Goal: Task Accomplishment & Management: Manage account settings

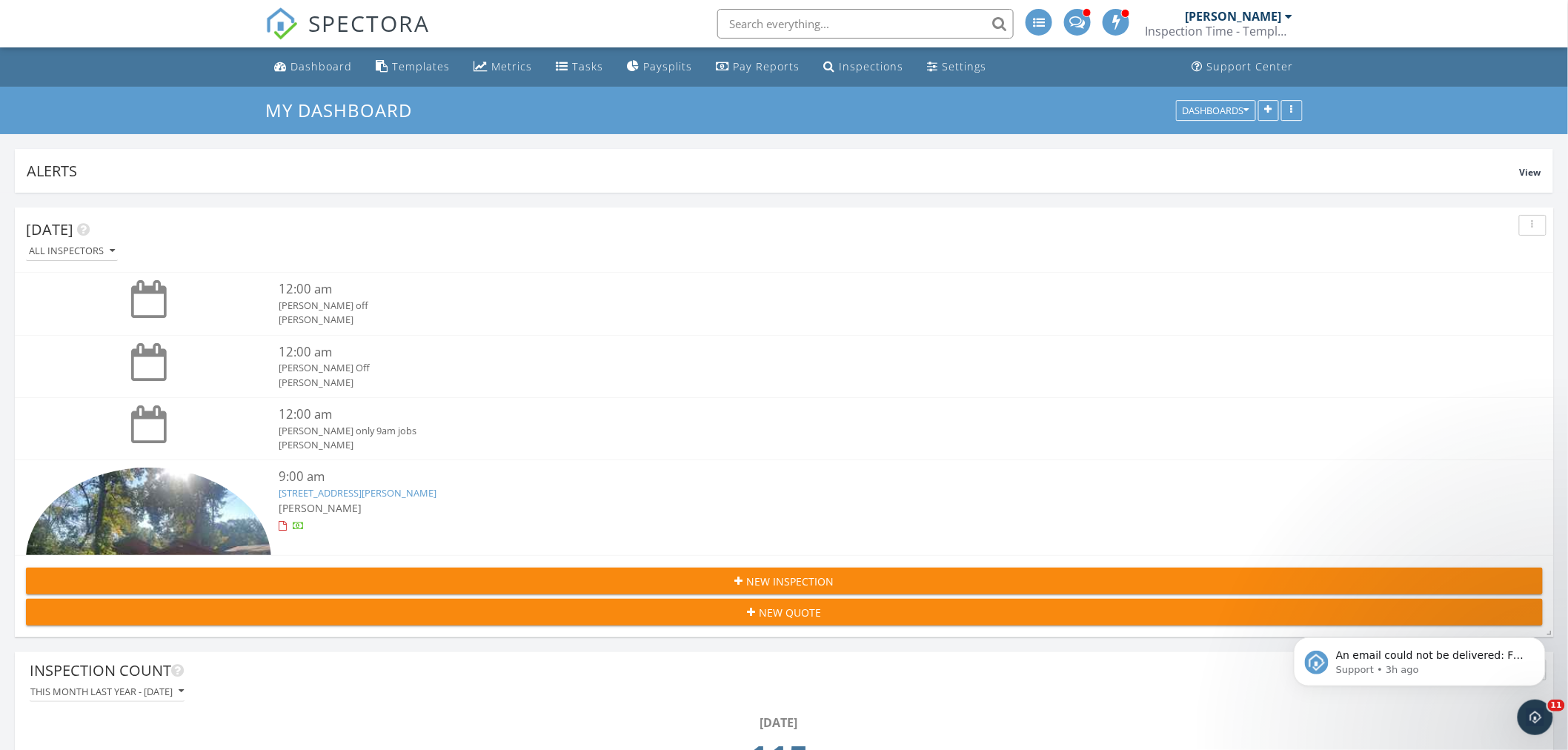
scroll to position [8045, 1595]
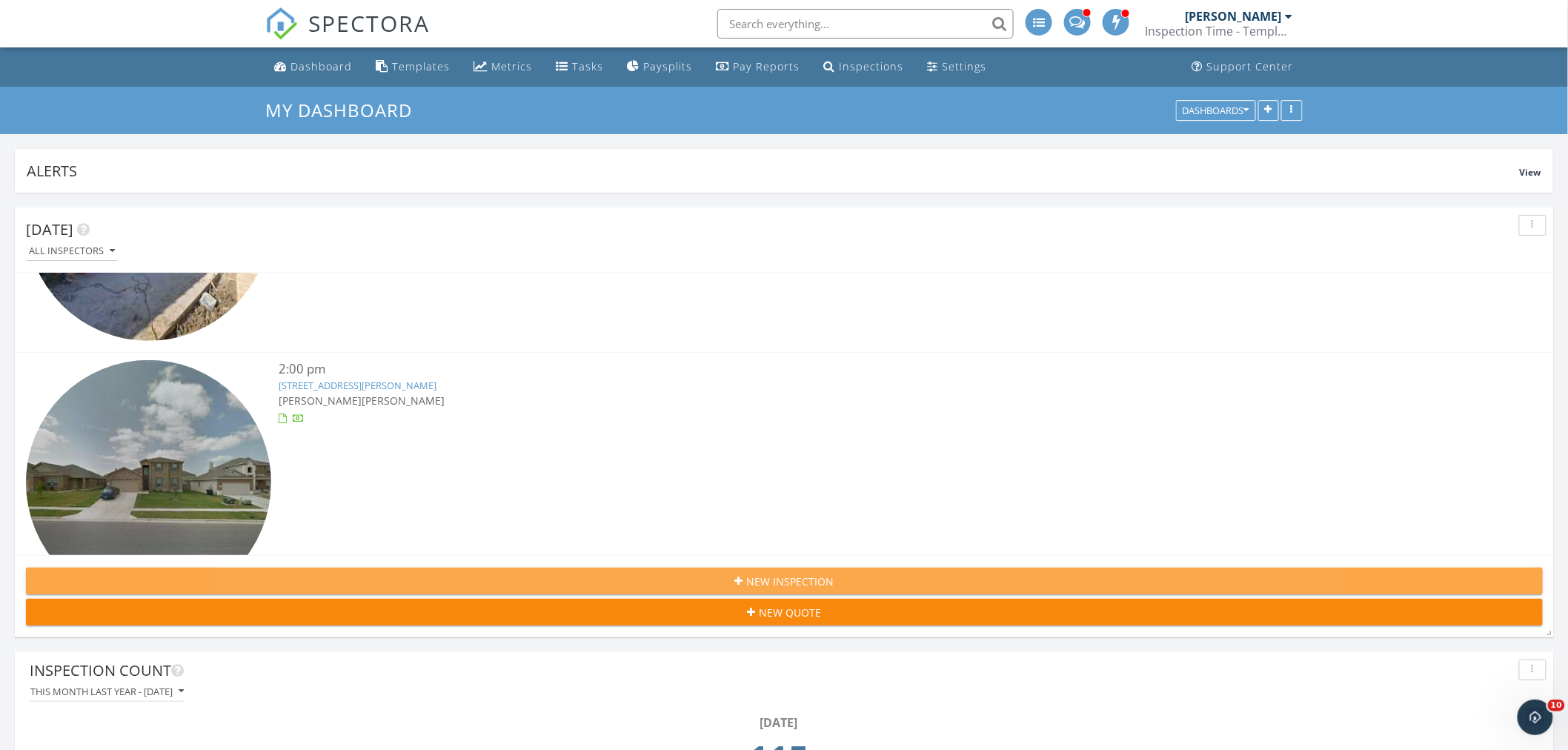
click at [775, 577] on span "New Inspection" at bounding box center [790, 581] width 87 height 16
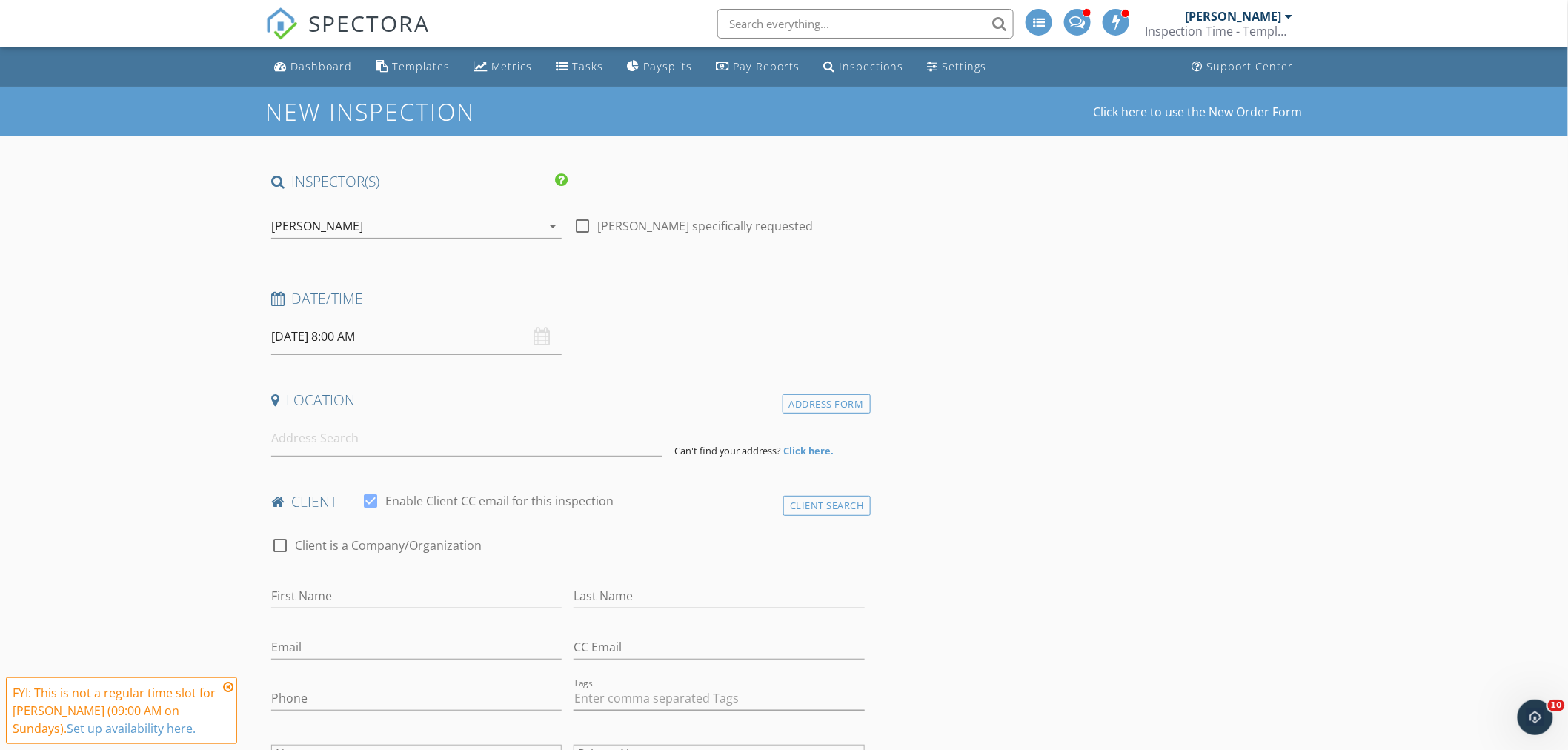
click at [324, 227] on div "[PERSON_NAME]" at bounding box center [316, 226] width 92 height 13
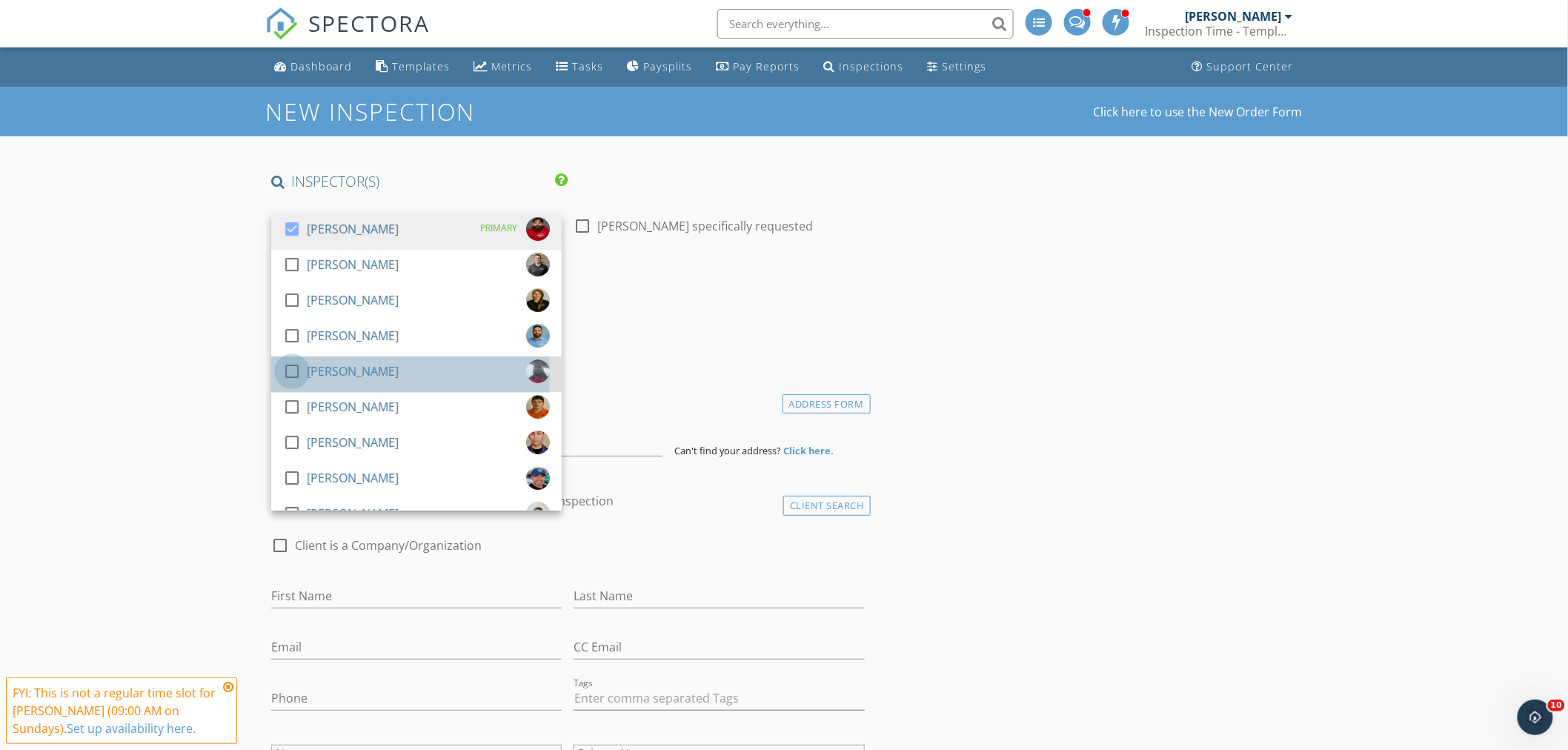
click at [294, 372] on div at bounding box center [292, 372] width 25 height 25
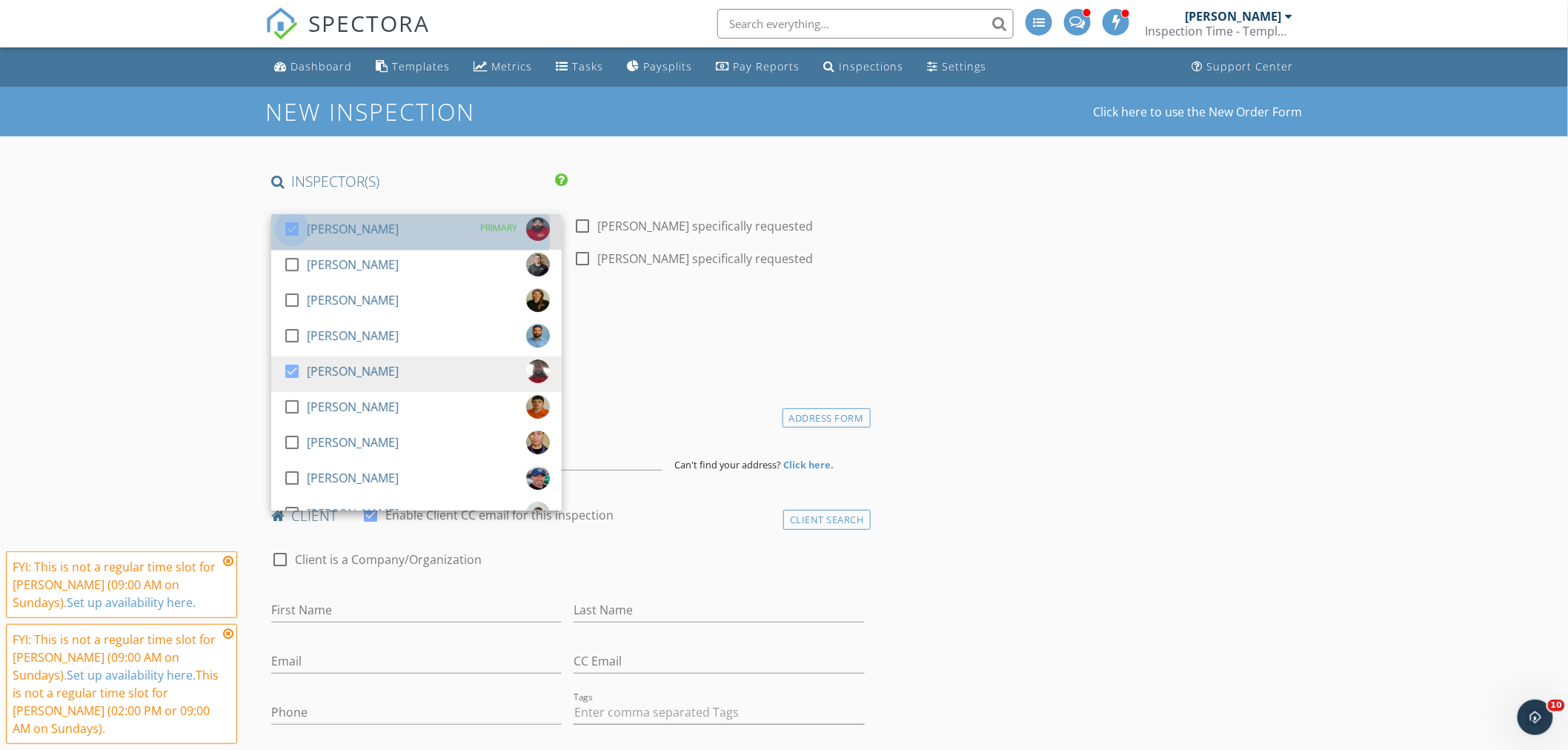
click at [289, 228] on div at bounding box center [292, 229] width 25 height 25
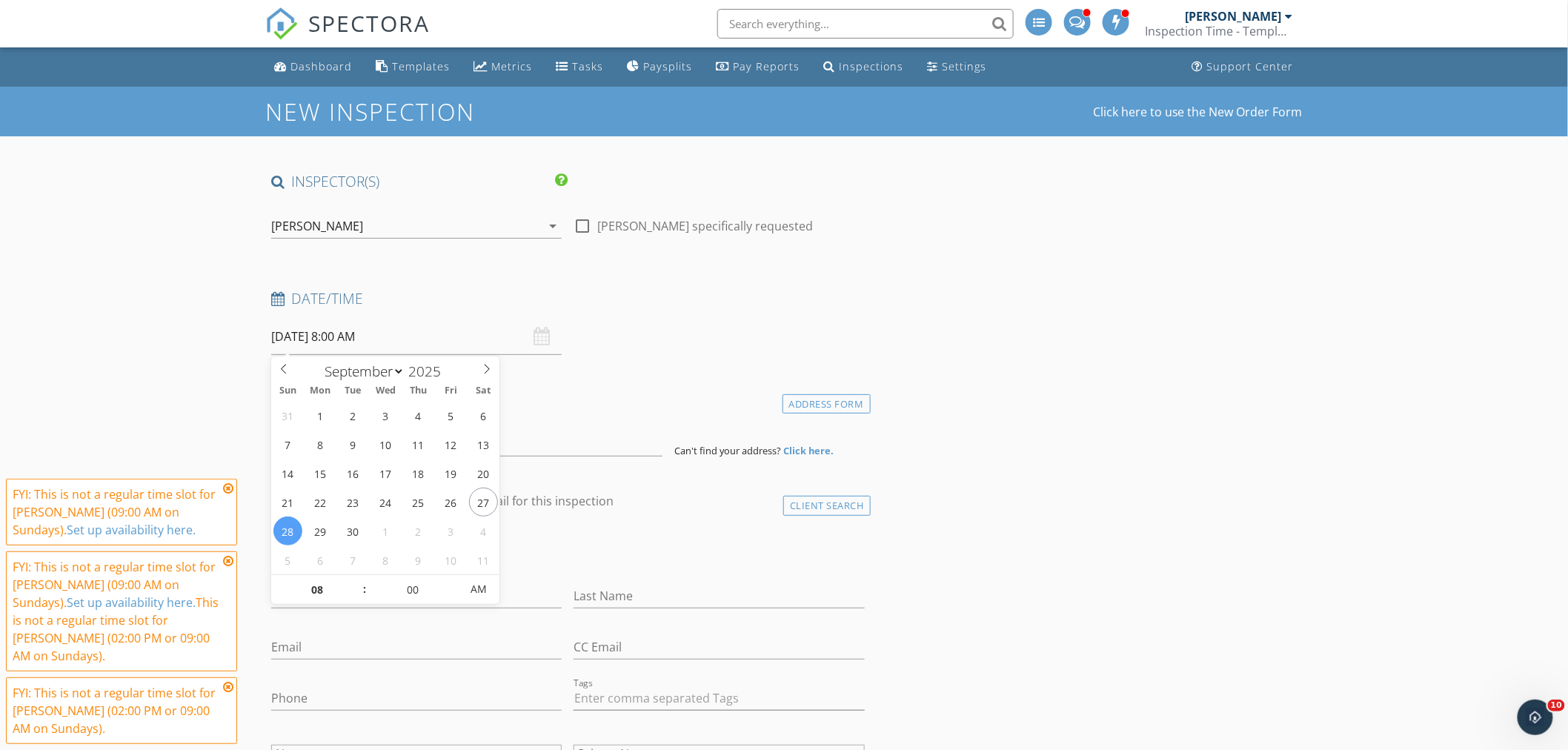
click at [325, 338] on input "09/28/2025 8:00 AM" at bounding box center [416, 337] width 290 height 37
type input "09/29/2025 8:00 AM"
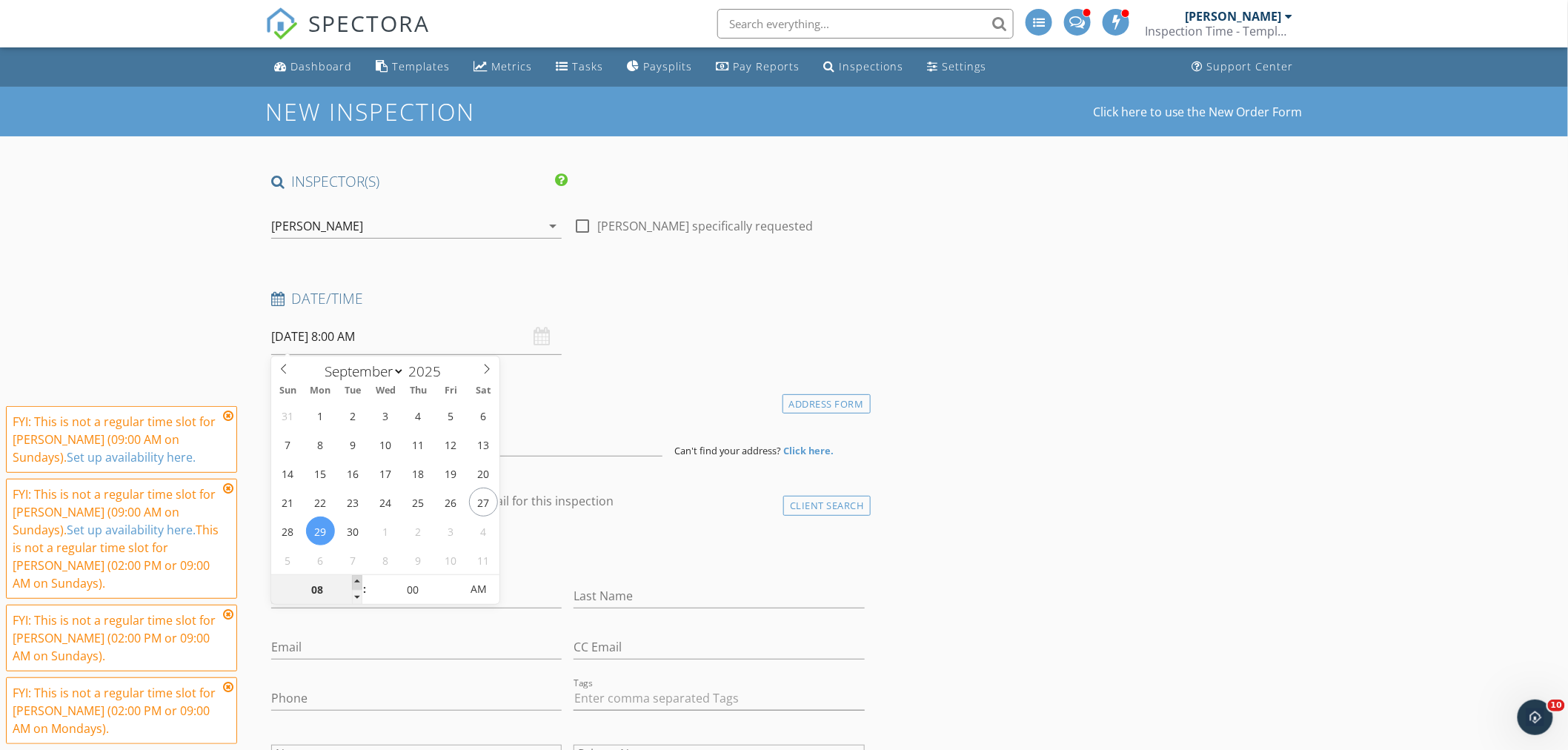
type input "09"
type input "09/29/2025 9:00 AM"
click at [356, 581] on span at bounding box center [357, 583] width 10 height 15
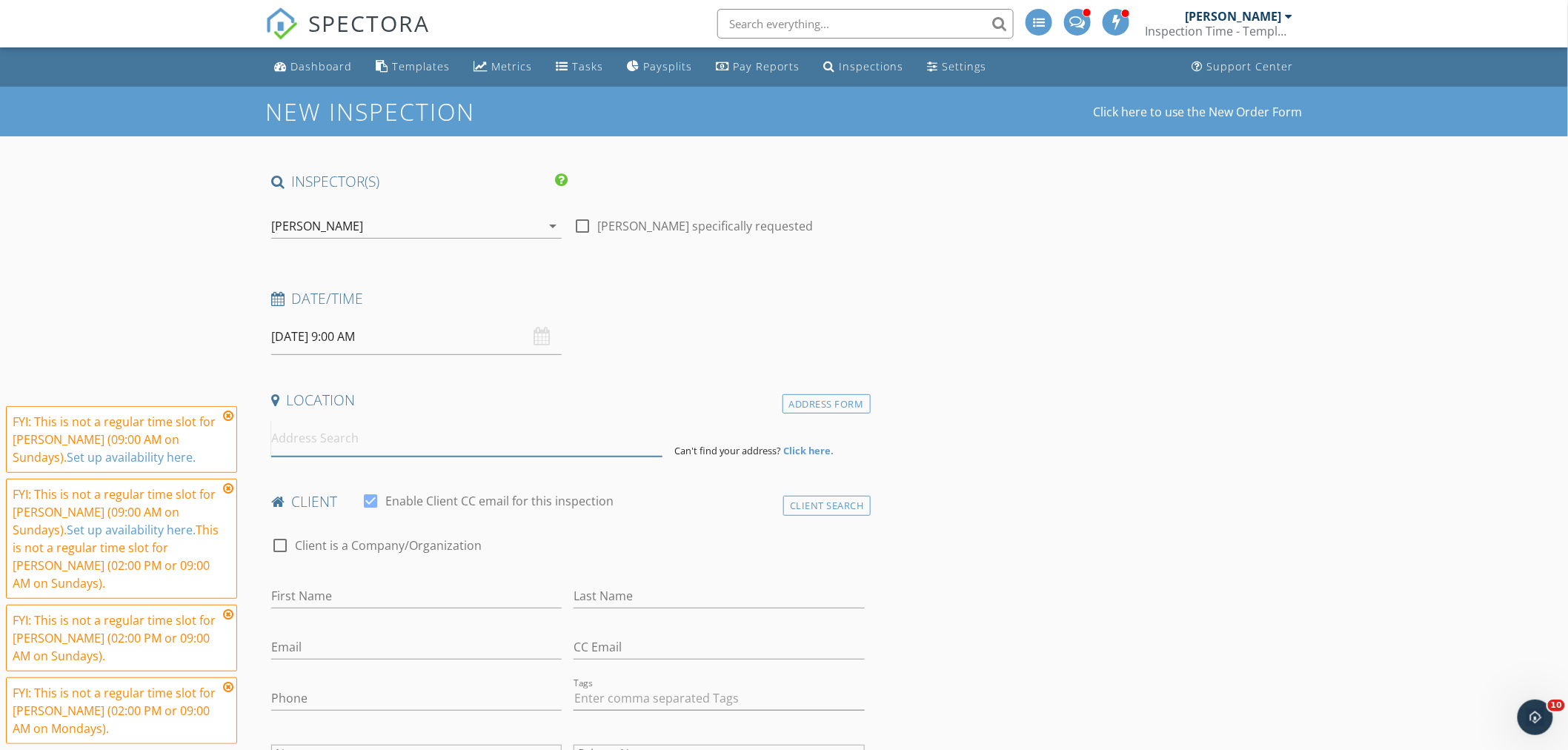
click at [311, 450] on input at bounding box center [466, 438] width 391 height 37
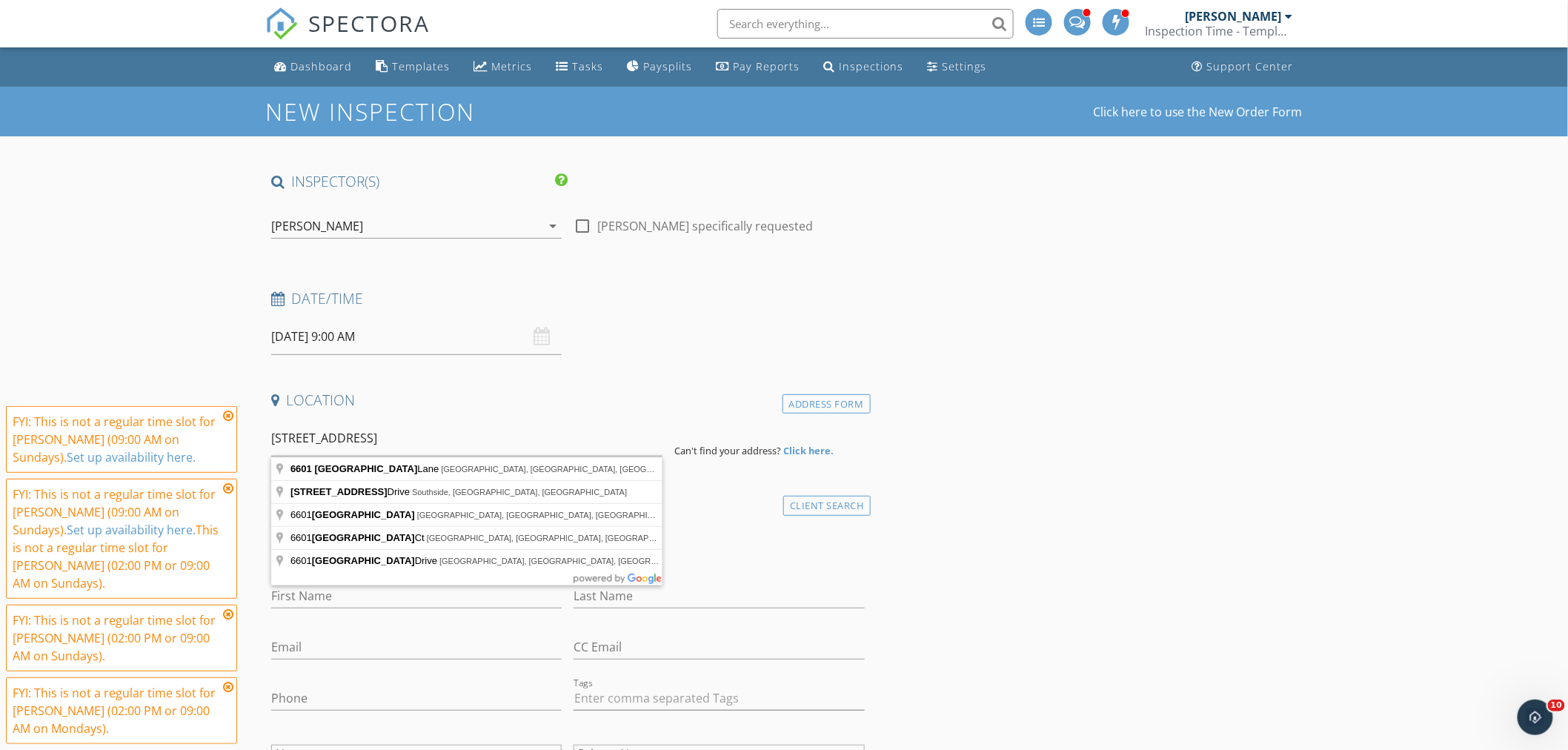
type input "6601 Valley Lake Lane, Fort Worth, TX, USA"
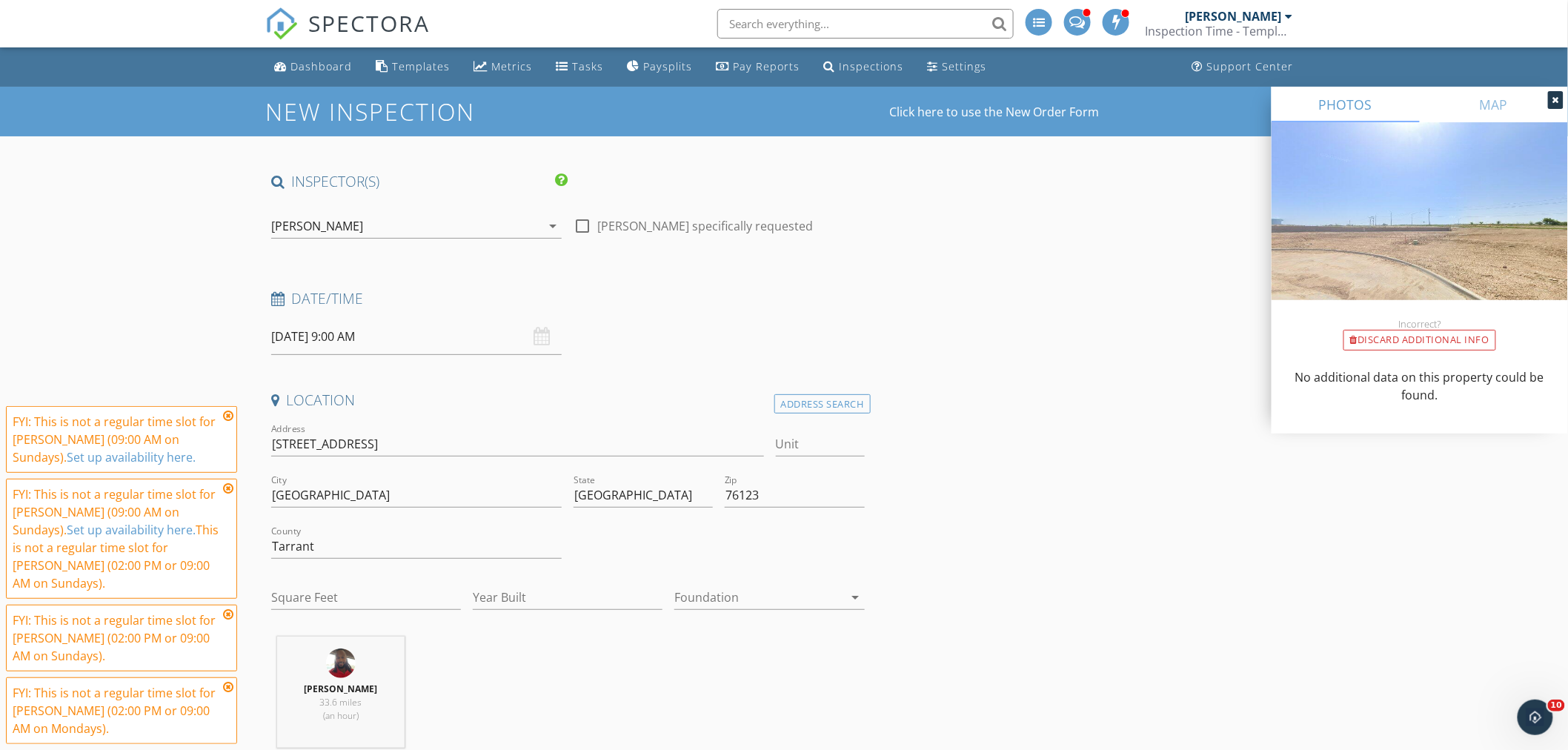
scroll to position [164, 0]
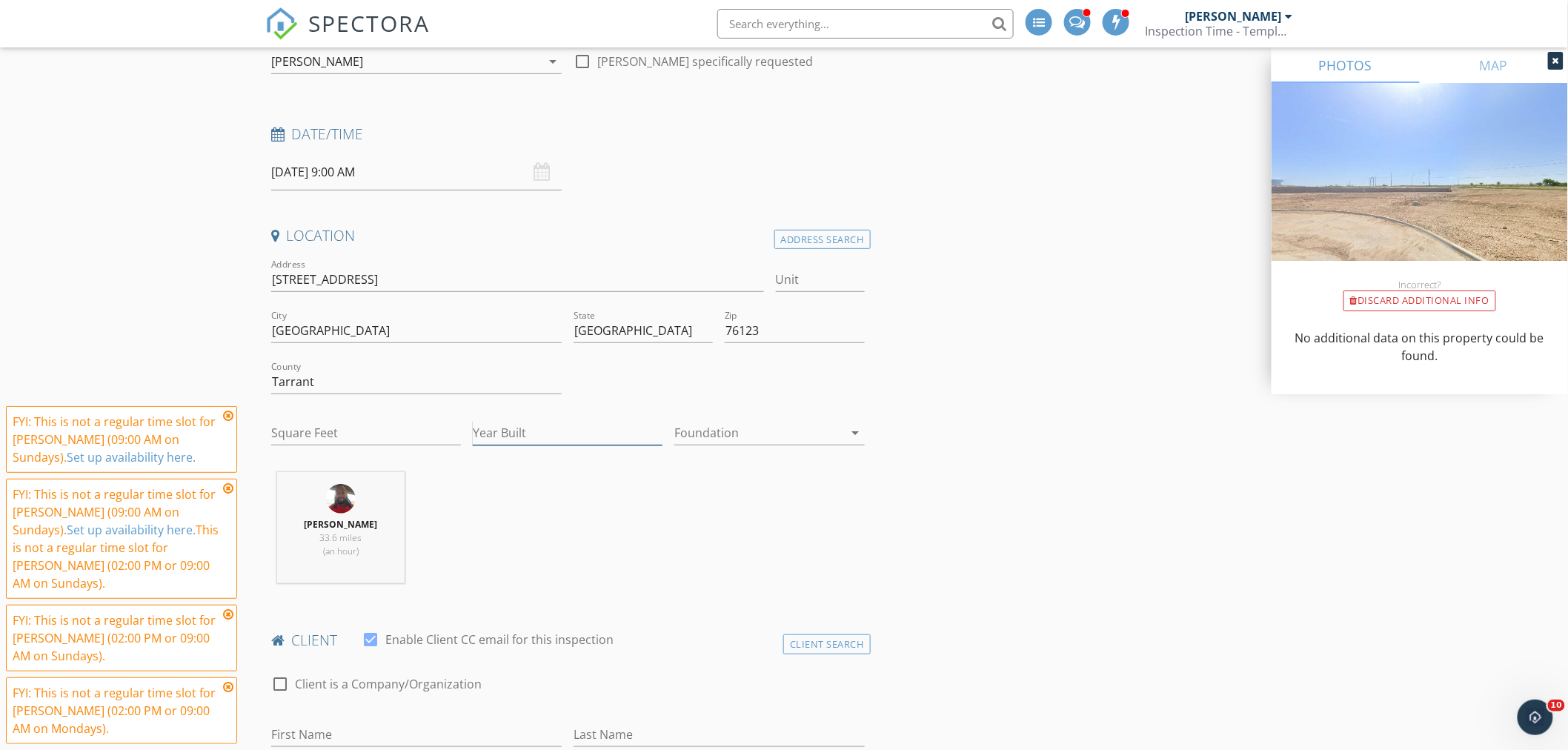
click at [513, 437] on input "Year Built" at bounding box center [568, 433] width 190 height 25
drag, startPoint x: 717, startPoint y: 426, endPoint x: 719, endPoint y: 434, distance: 8.2
type input "2025"
click at [719, 426] on div at bounding box center [759, 433] width 169 height 24
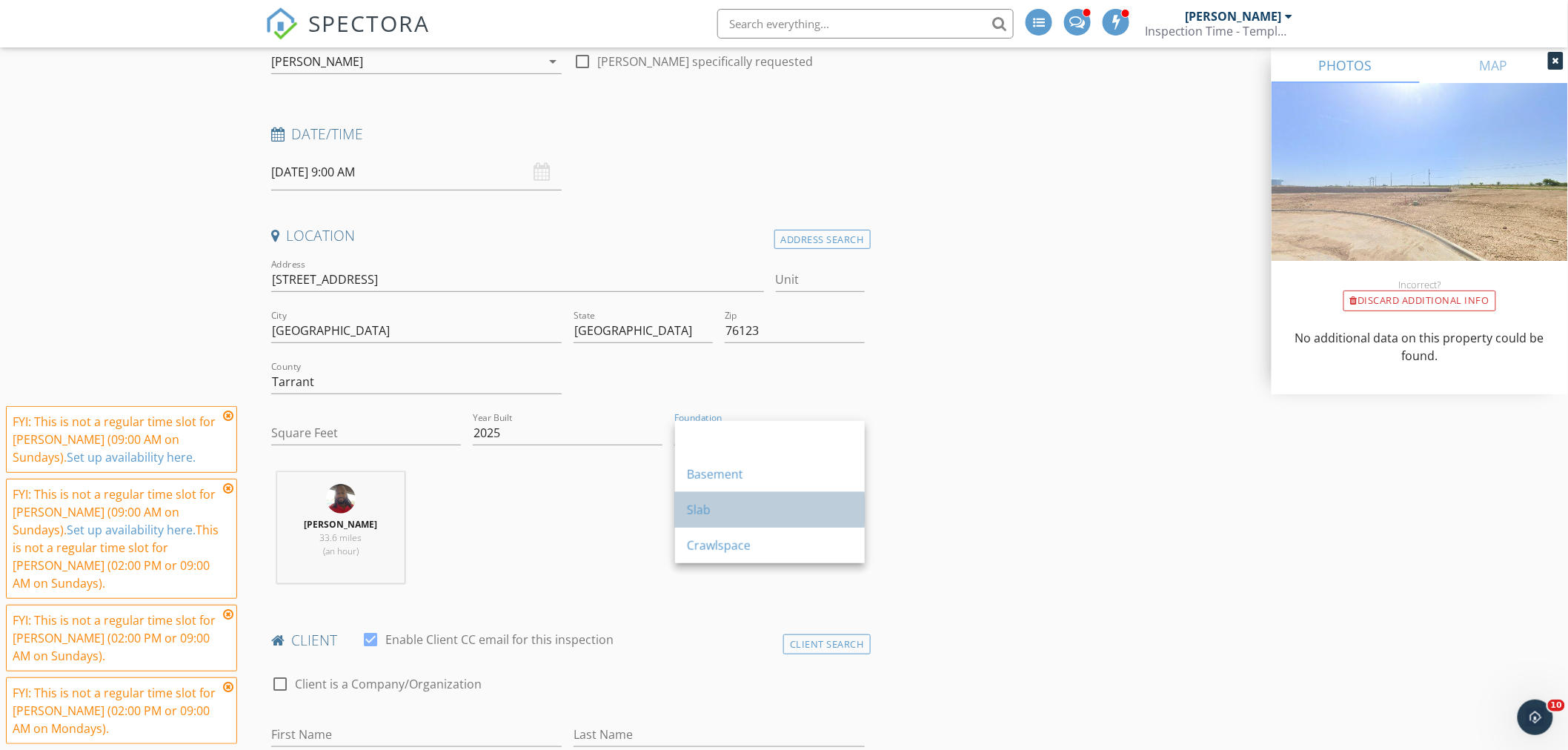
click at [700, 506] on div "Slab" at bounding box center [770, 510] width 166 height 18
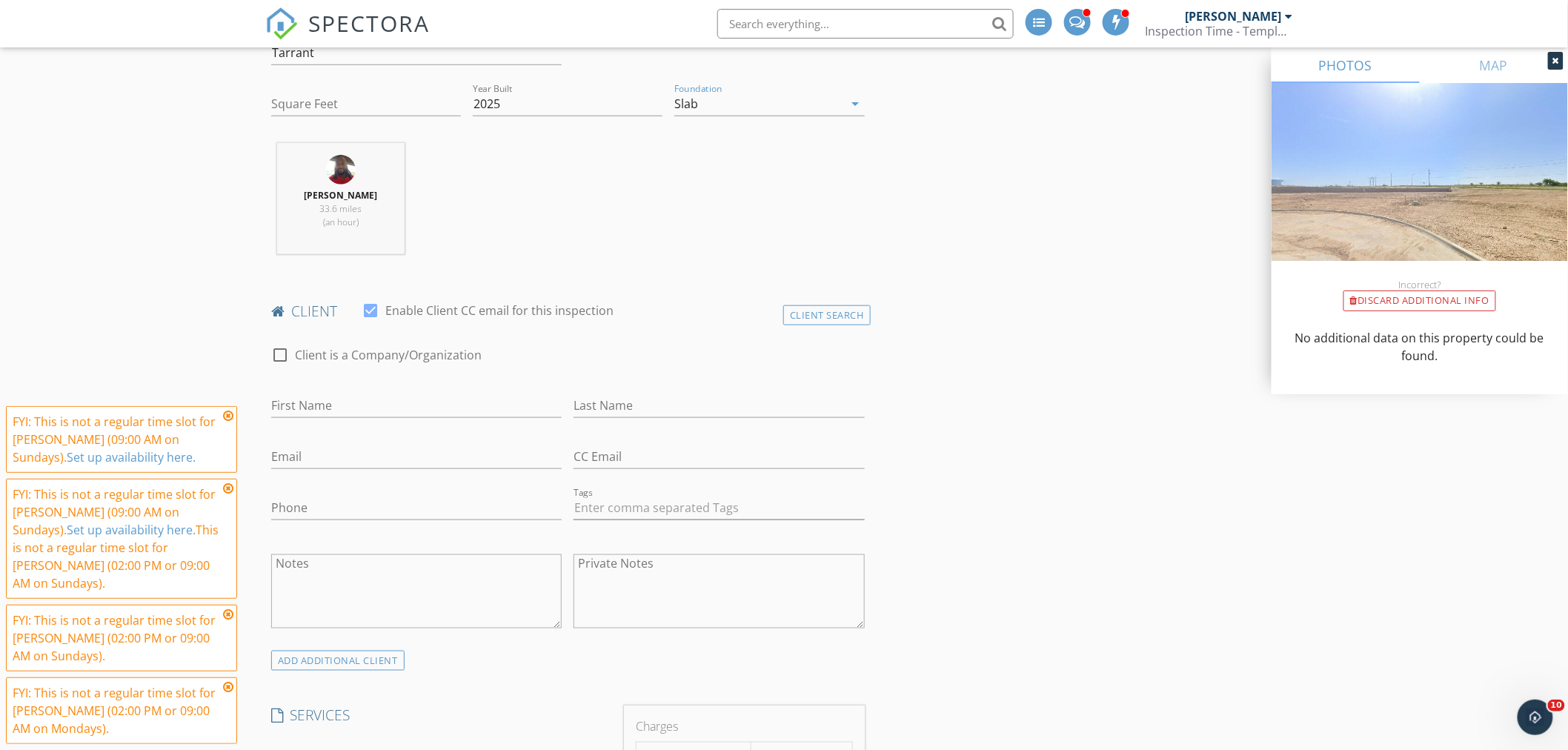
click at [226, 422] on icon at bounding box center [228, 416] width 10 height 12
click at [224, 494] on icon at bounding box center [228, 489] width 10 height 12
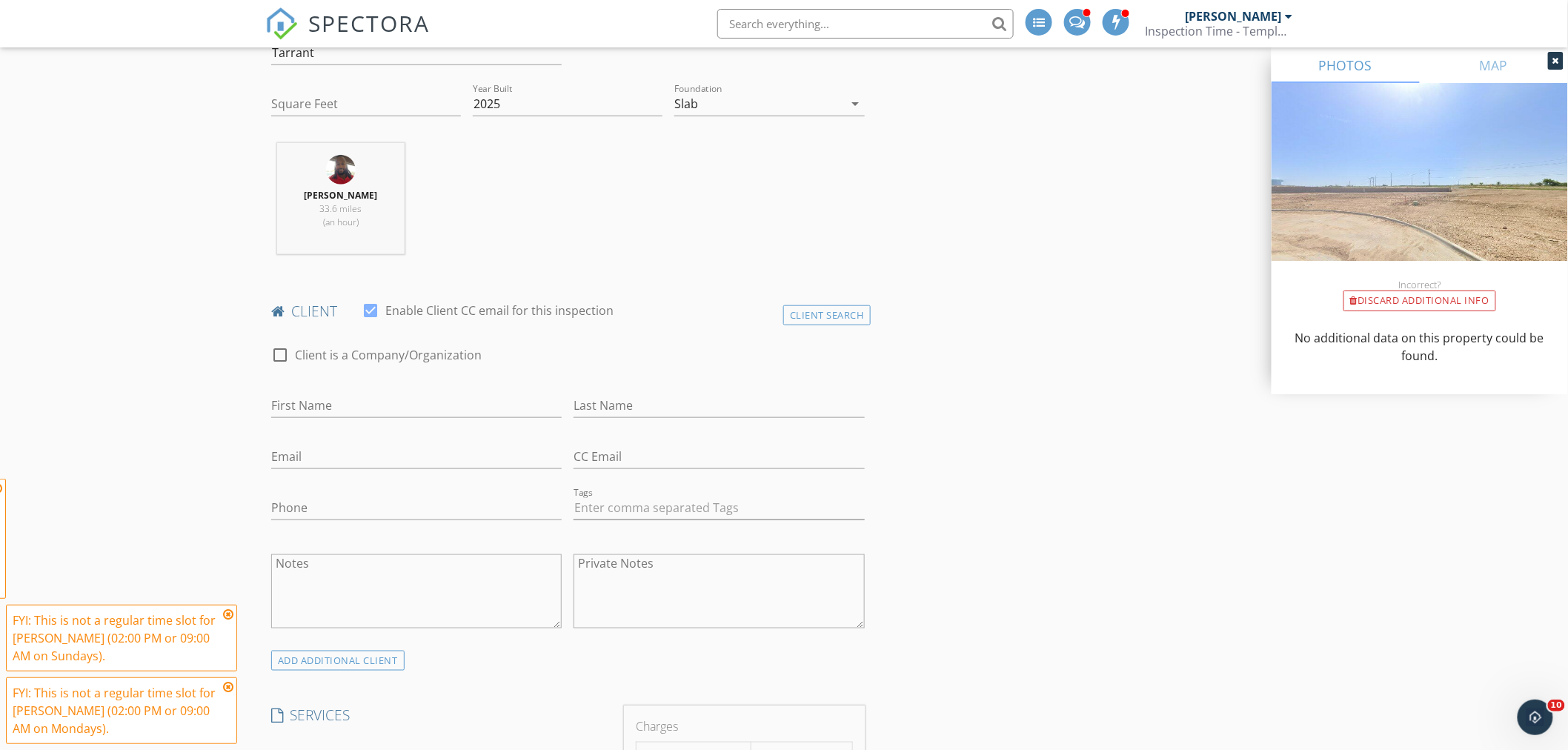
scroll to position [247, 0]
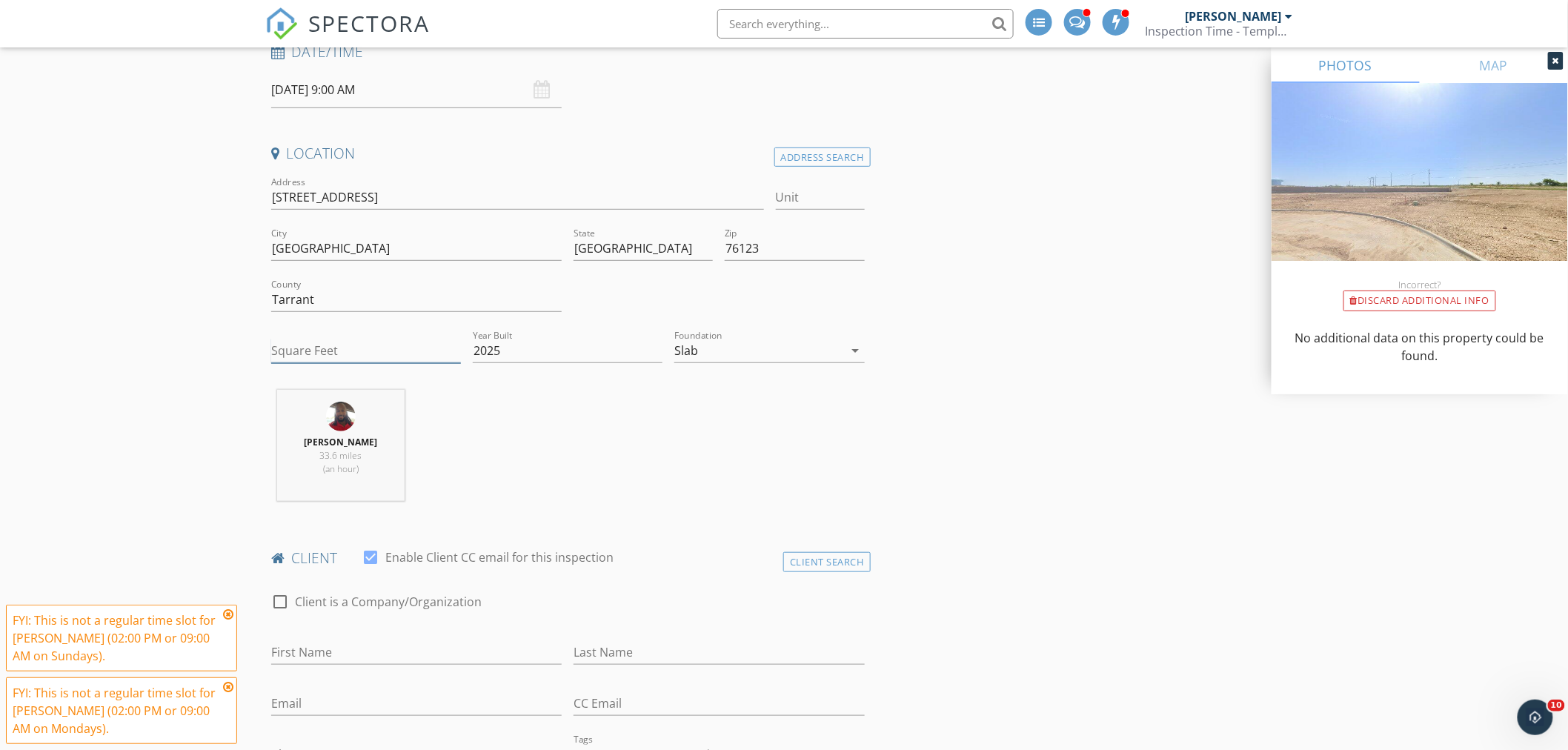
click at [300, 351] on input "Square Feet" at bounding box center [366, 351] width 190 height 25
type input "3060"
click at [346, 649] on input "First Name" at bounding box center [416, 652] width 290 height 25
type input "JJessica"
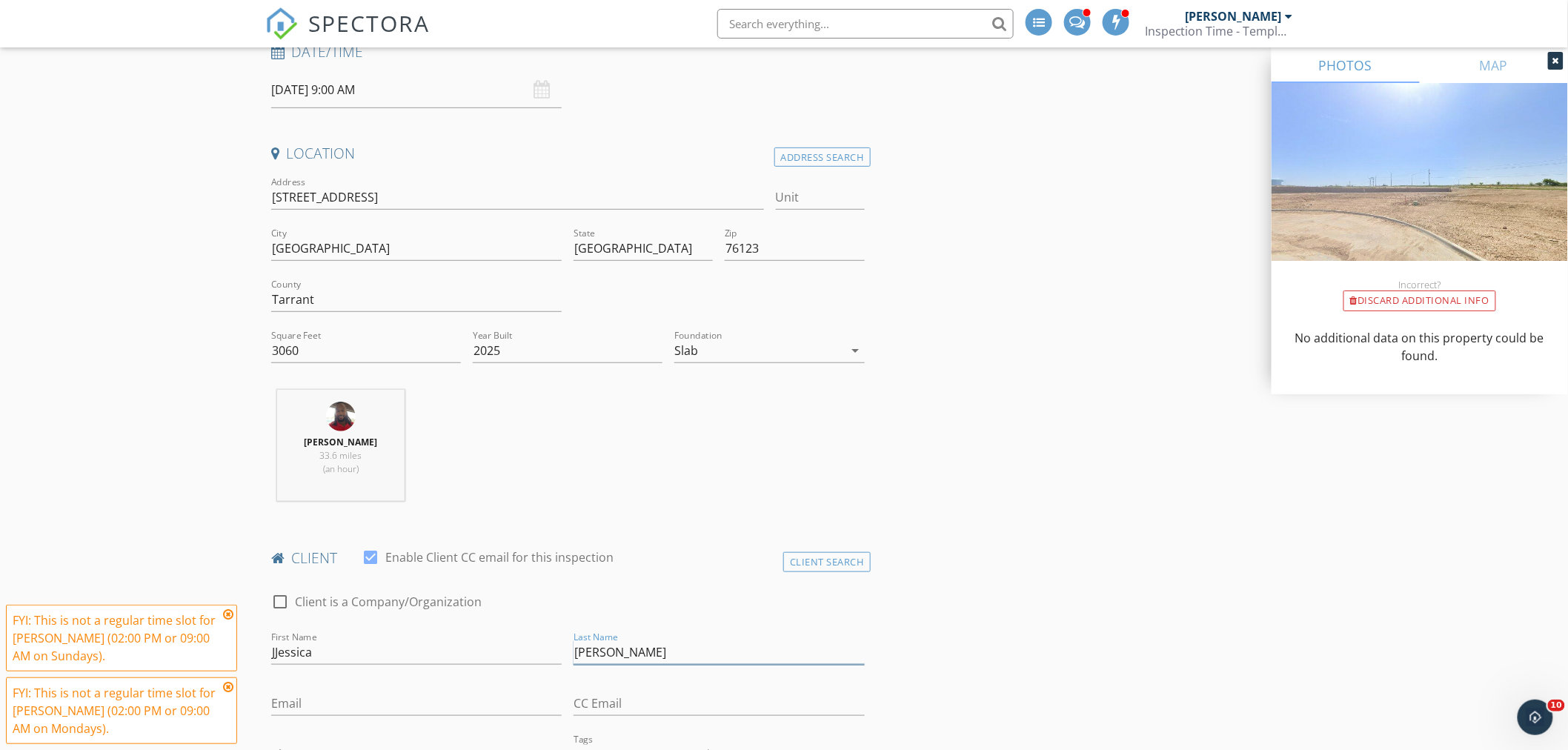
type input "[PERSON_NAME]"
type input "[EMAIL_ADDRESS][DOMAIN_NAME]"
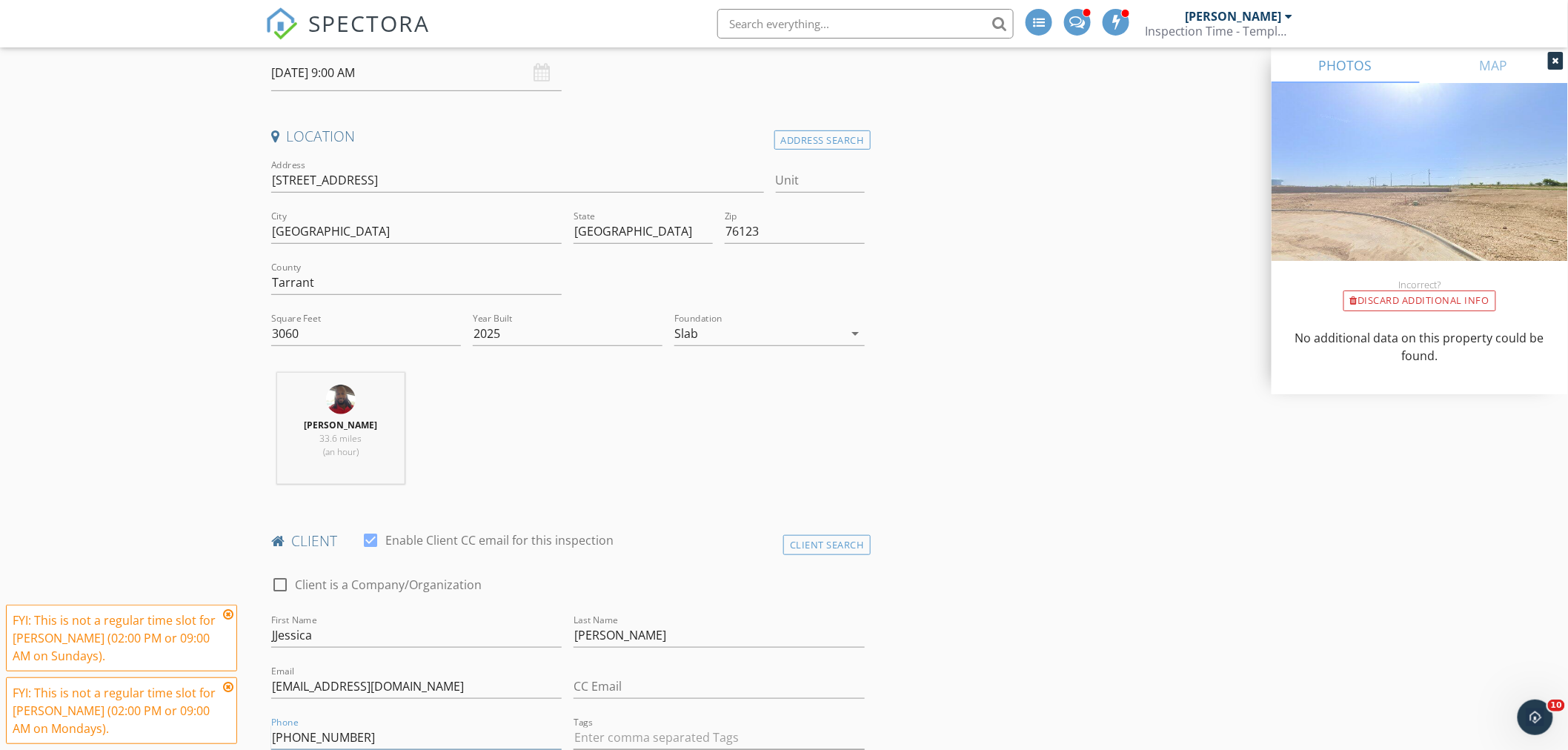
scroll to position [758, 0]
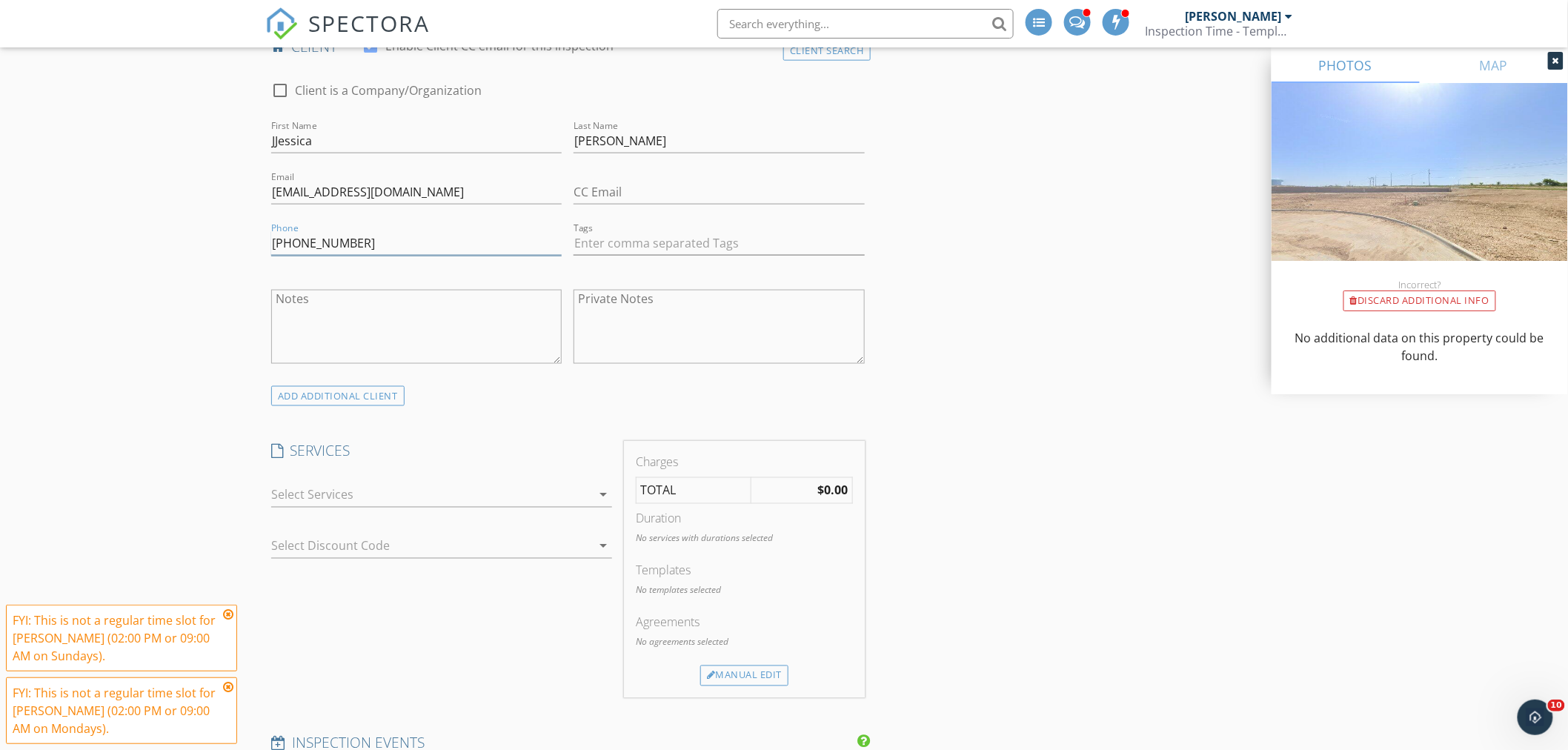
type input "[PHONE_NUMBER]"
click at [326, 491] on div at bounding box center [431, 496] width 320 height 24
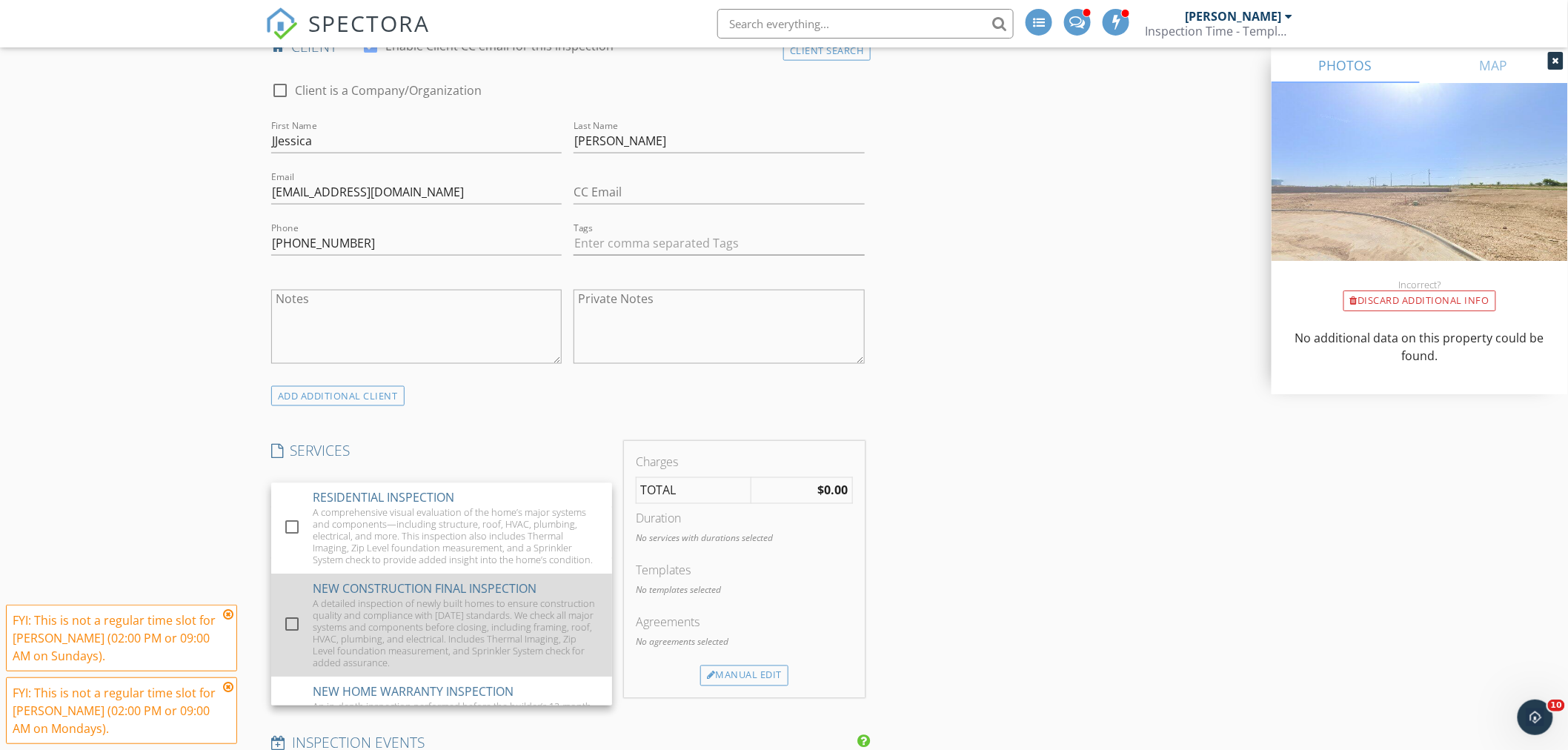
click at [293, 637] on div at bounding box center [292, 625] width 25 height 25
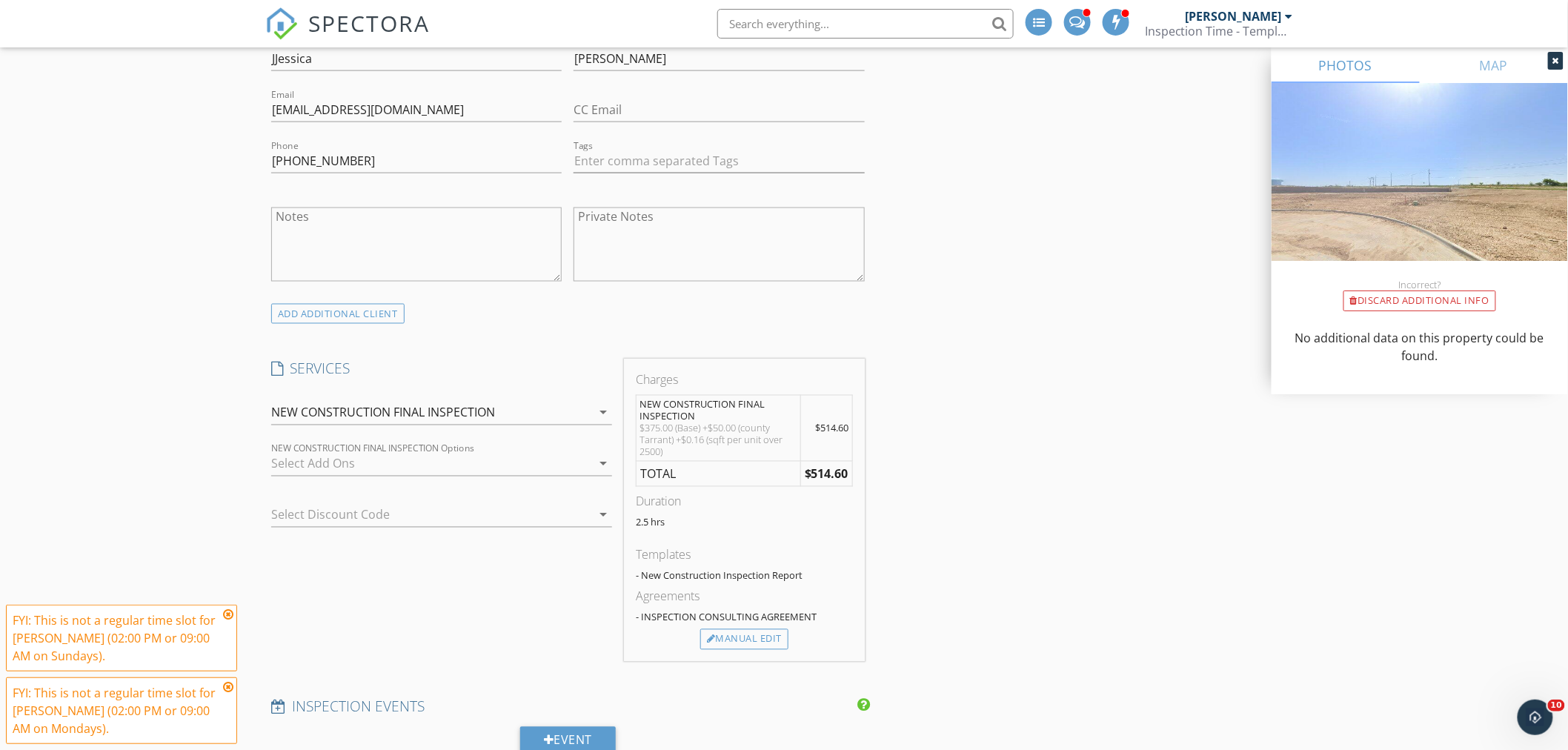
scroll to position [1005, 0]
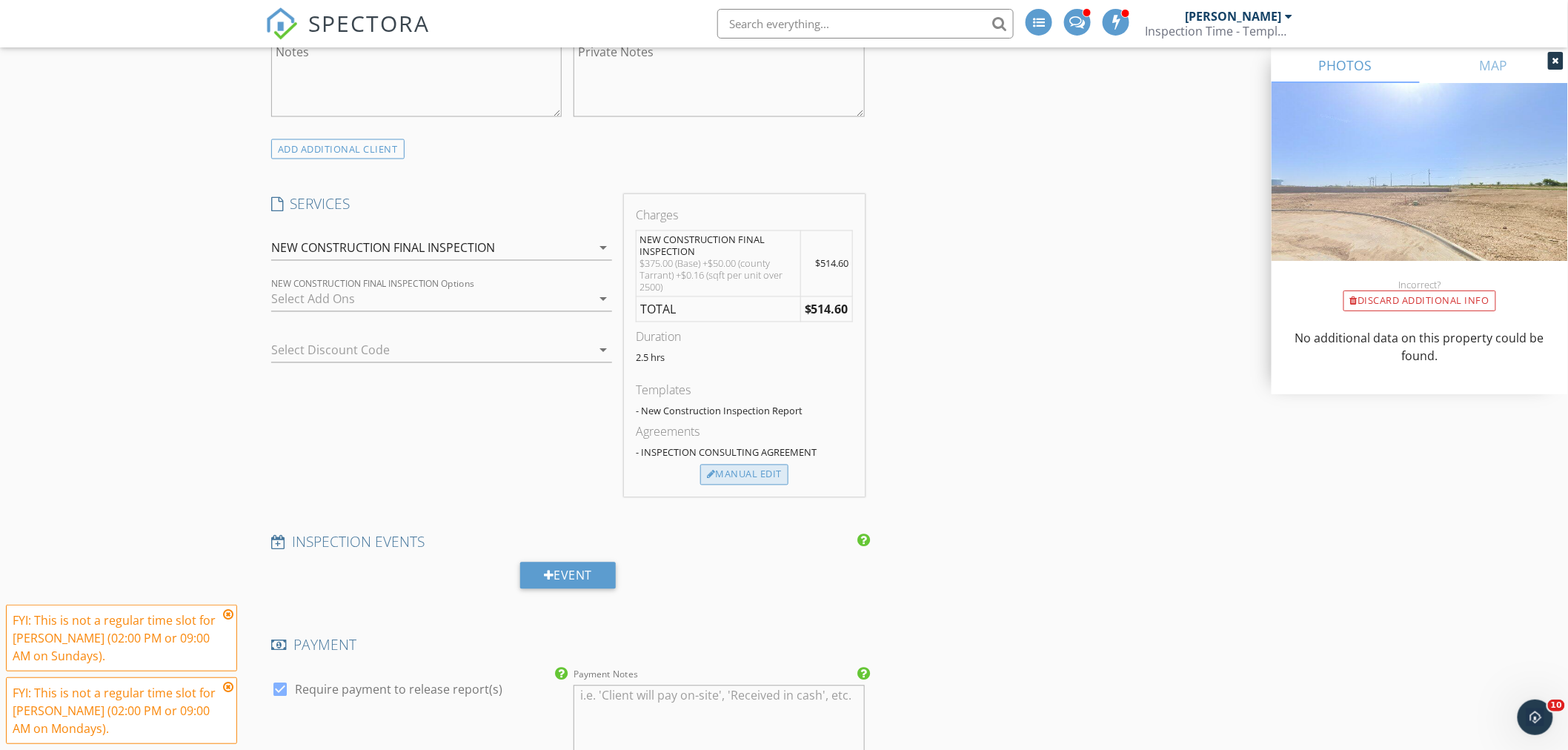
click at [724, 475] on div "Manual Edit" at bounding box center [744, 475] width 88 height 21
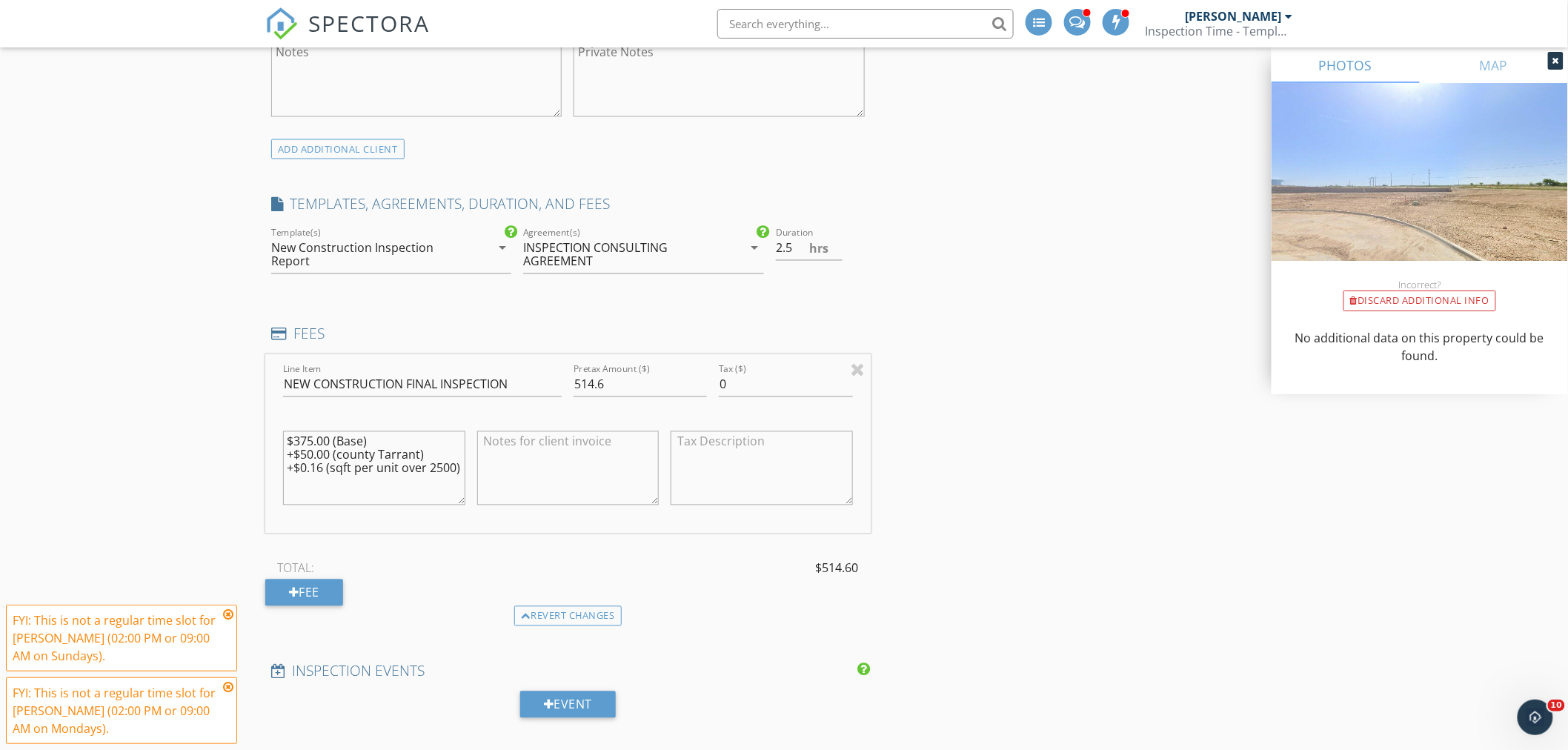
drag, startPoint x: 460, startPoint y: 468, endPoint x: 131, endPoint y: 402, distance: 335.6
click at [131, 402] on div "New Inspection Click here to use the New Order Form INSPECTOR(S) check_box_outl…" at bounding box center [784, 622] width 1568 height 3081
drag, startPoint x: 529, startPoint y: 384, endPoint x: 496, endPoint y: 382, distance: 33.1
click at [501, 384] on div "Line Item NEW CONSTRUCTION FINAL INSPECTION Pretax Amount ($) 514.6 Tax ($) 0" at bounding box center [568, 444] width 605 height 178
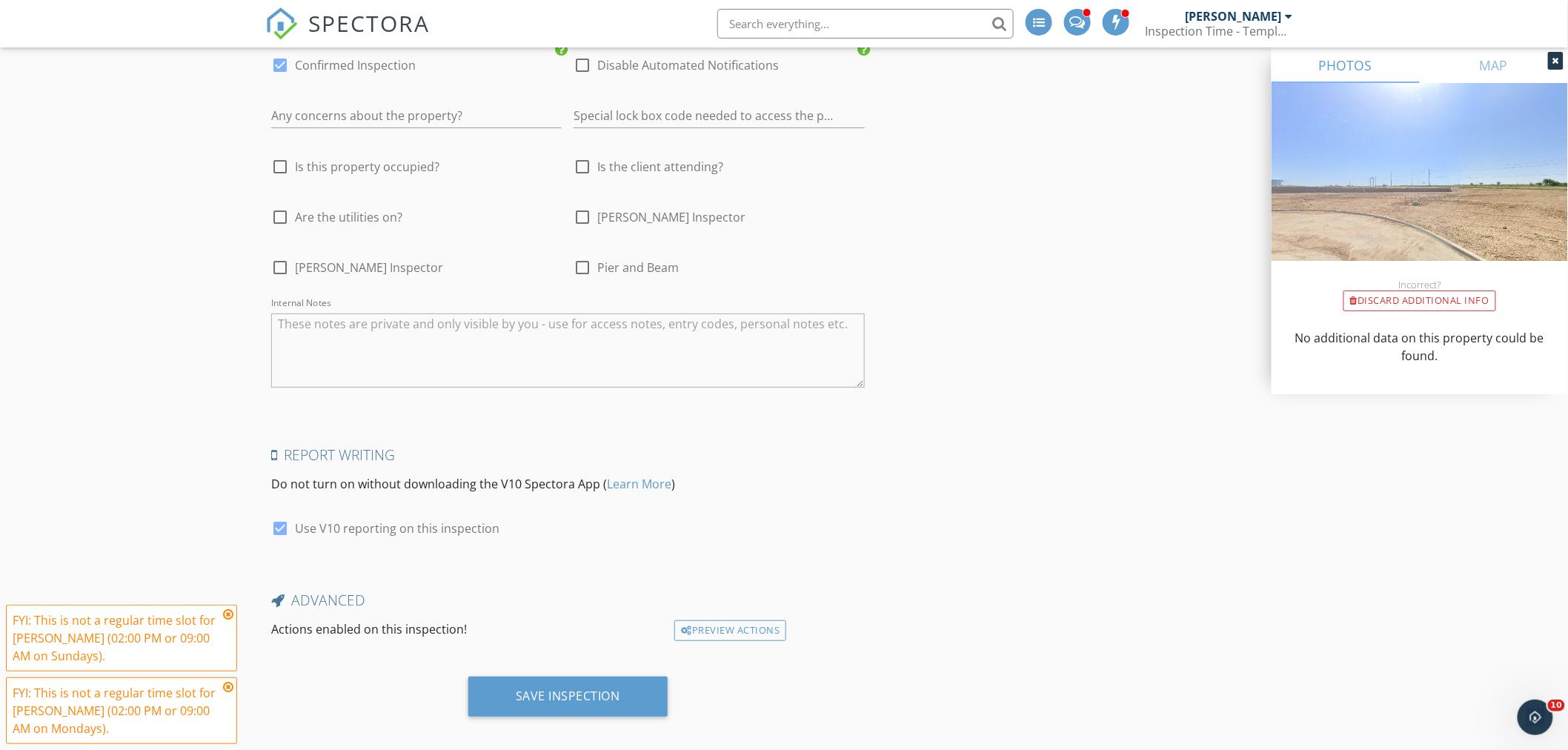
scroll to position [2419, 0]
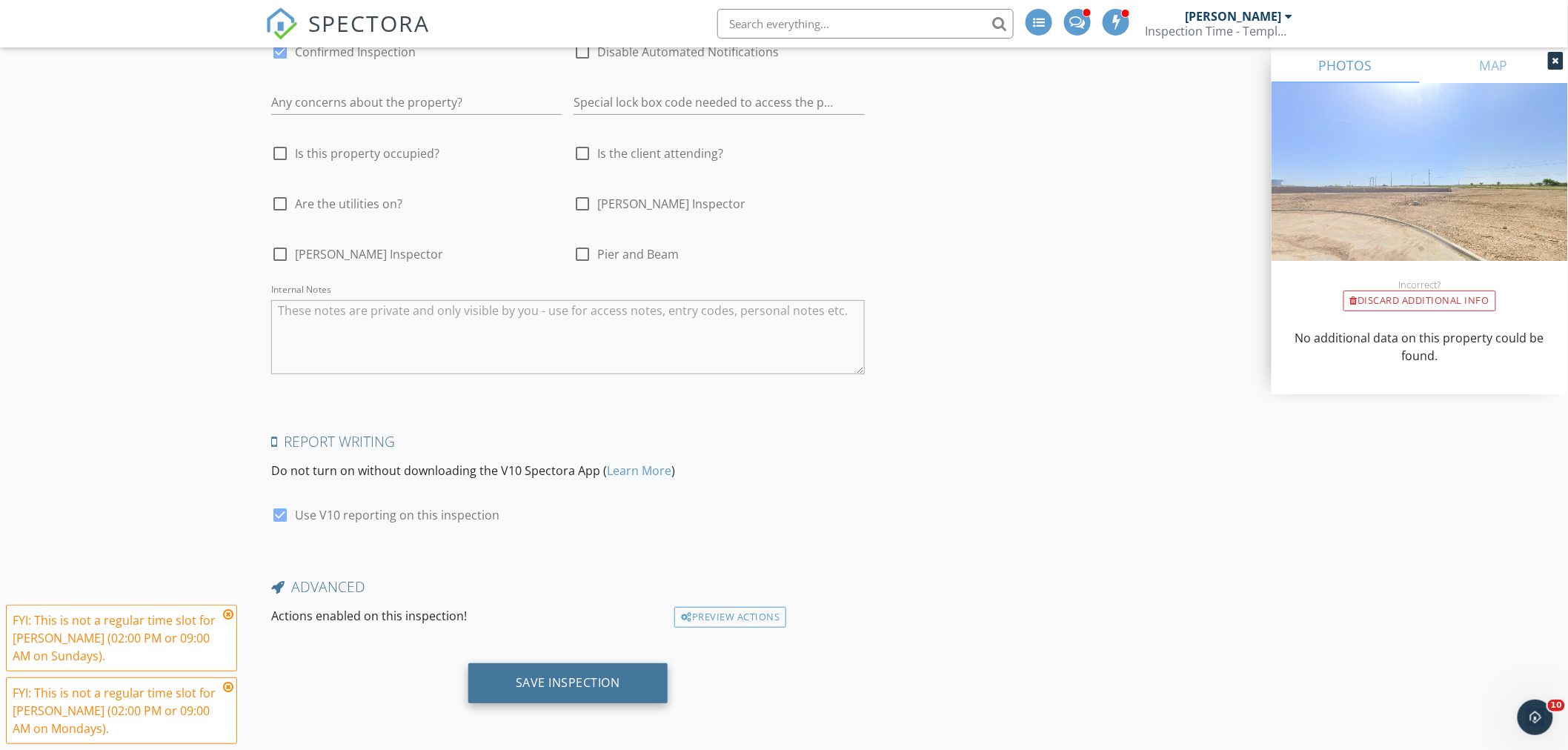
type input "489.60"
drag, startPoint x: 549, startPoint y: 684, endPoint x: 375, endPoint y: 619, distance: 185.7
click at [549, 684] on div "Save Inspection" at bounding box center [568, 683] width 104 height 15
drag, startPoint x: 231, startPoint y: 613, endPoint x: 235, endPoint y: 647, distance: 34.2
click at [231, 613] on icon at bounding box center [228, 614] width 10 height 12
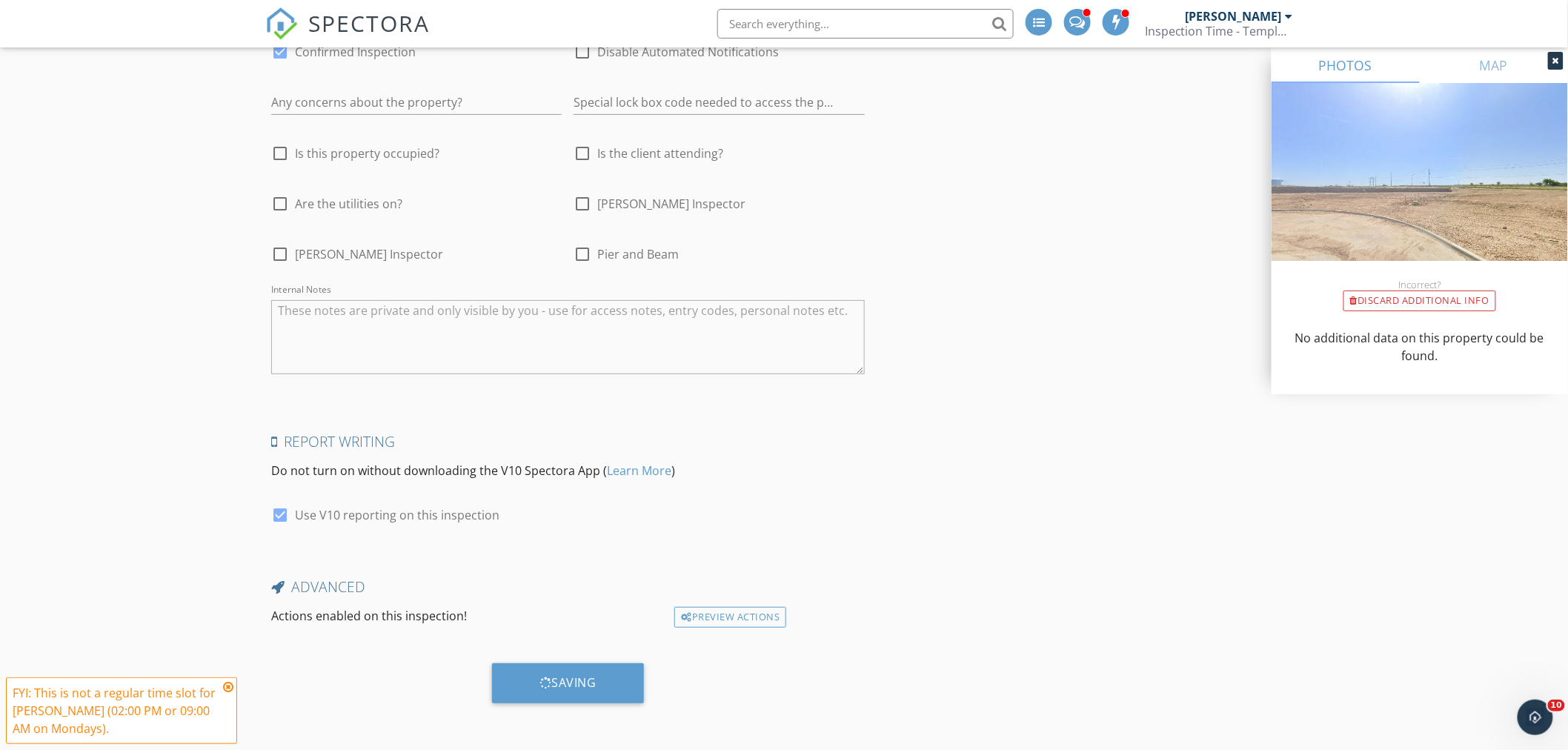
click at [227, 687] on icon at bounding box center [228, 687] width 10 height 12
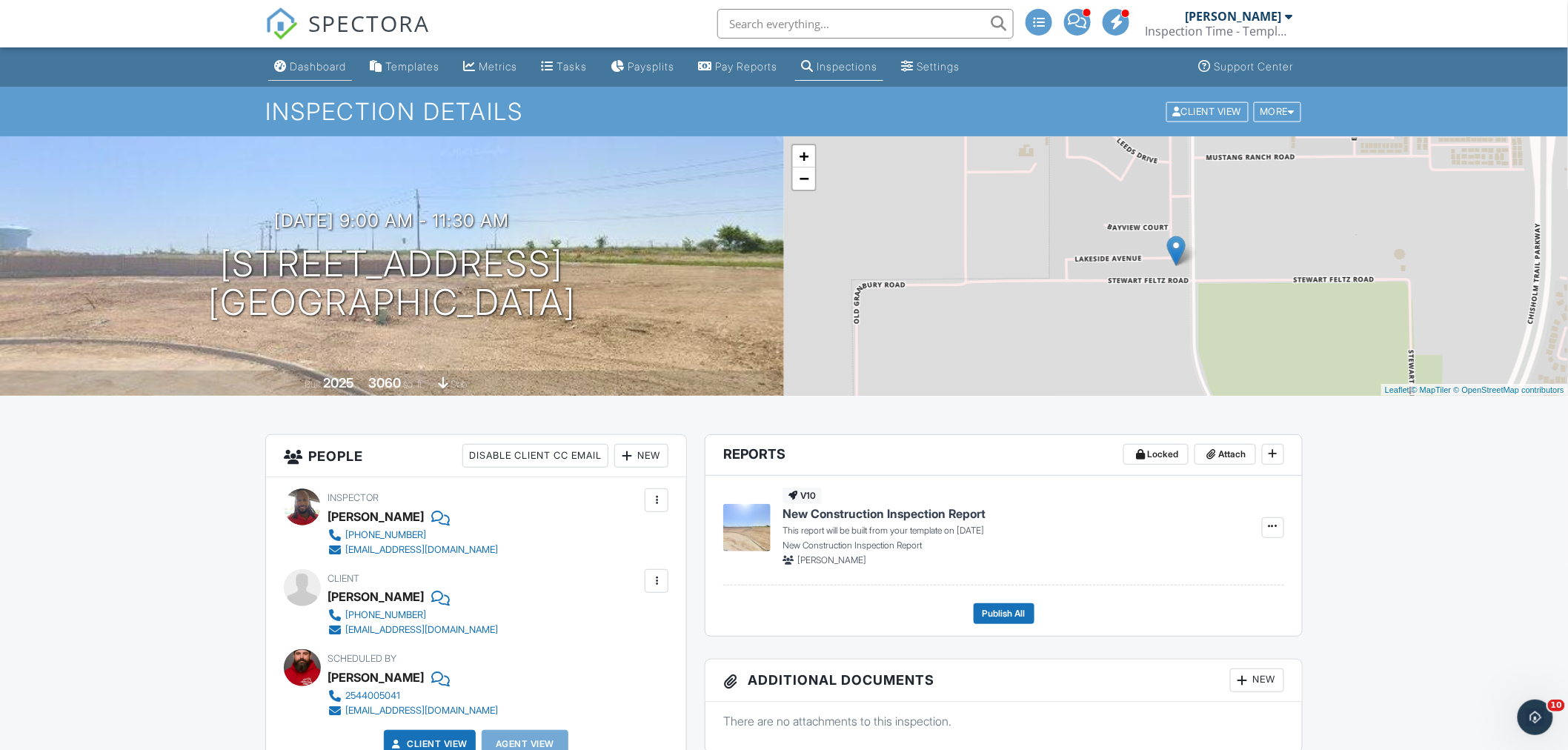
click at [315, 62] on div "Dashboard" at bounding box center [317, 66] width 56 height 13
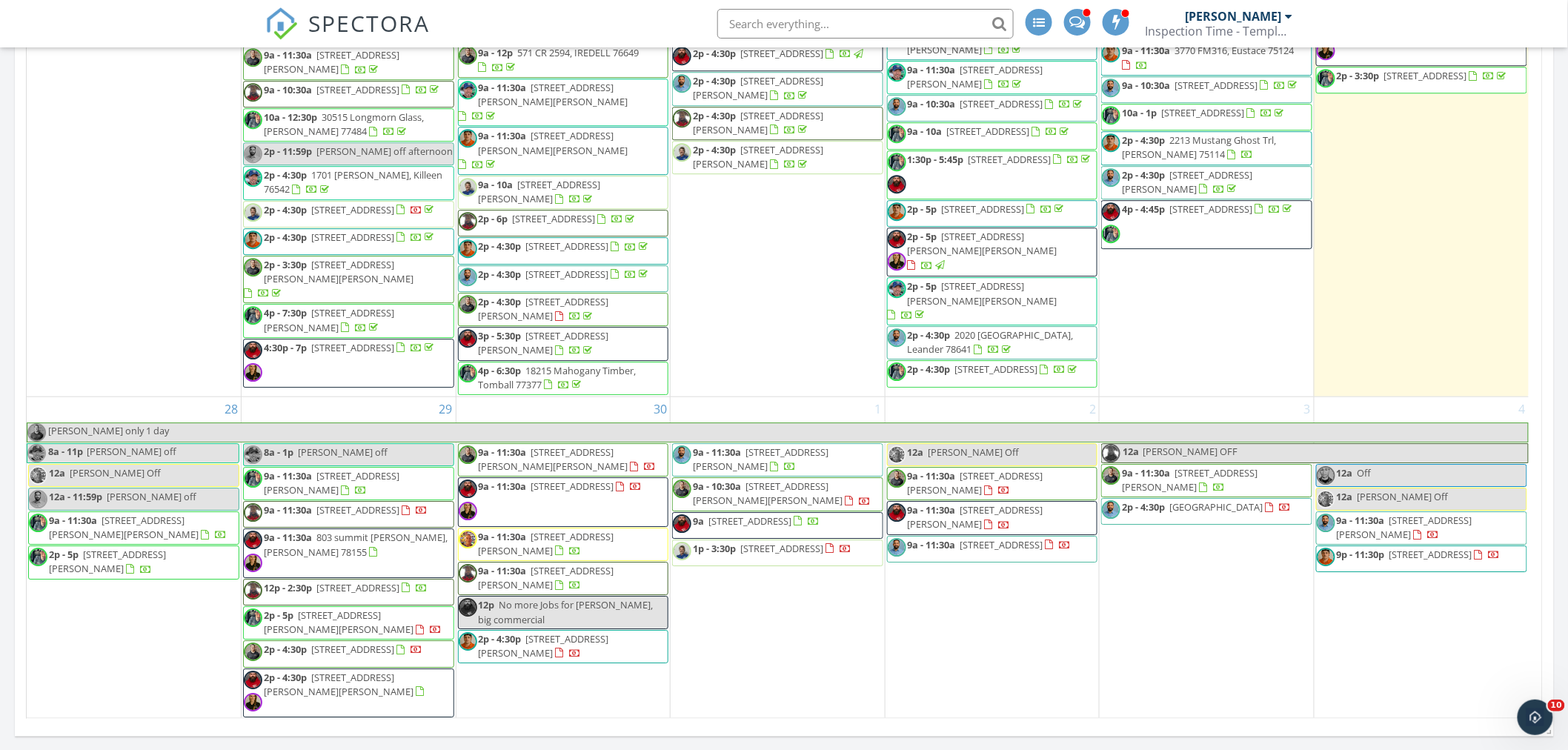
scroll to position [2799, 0]
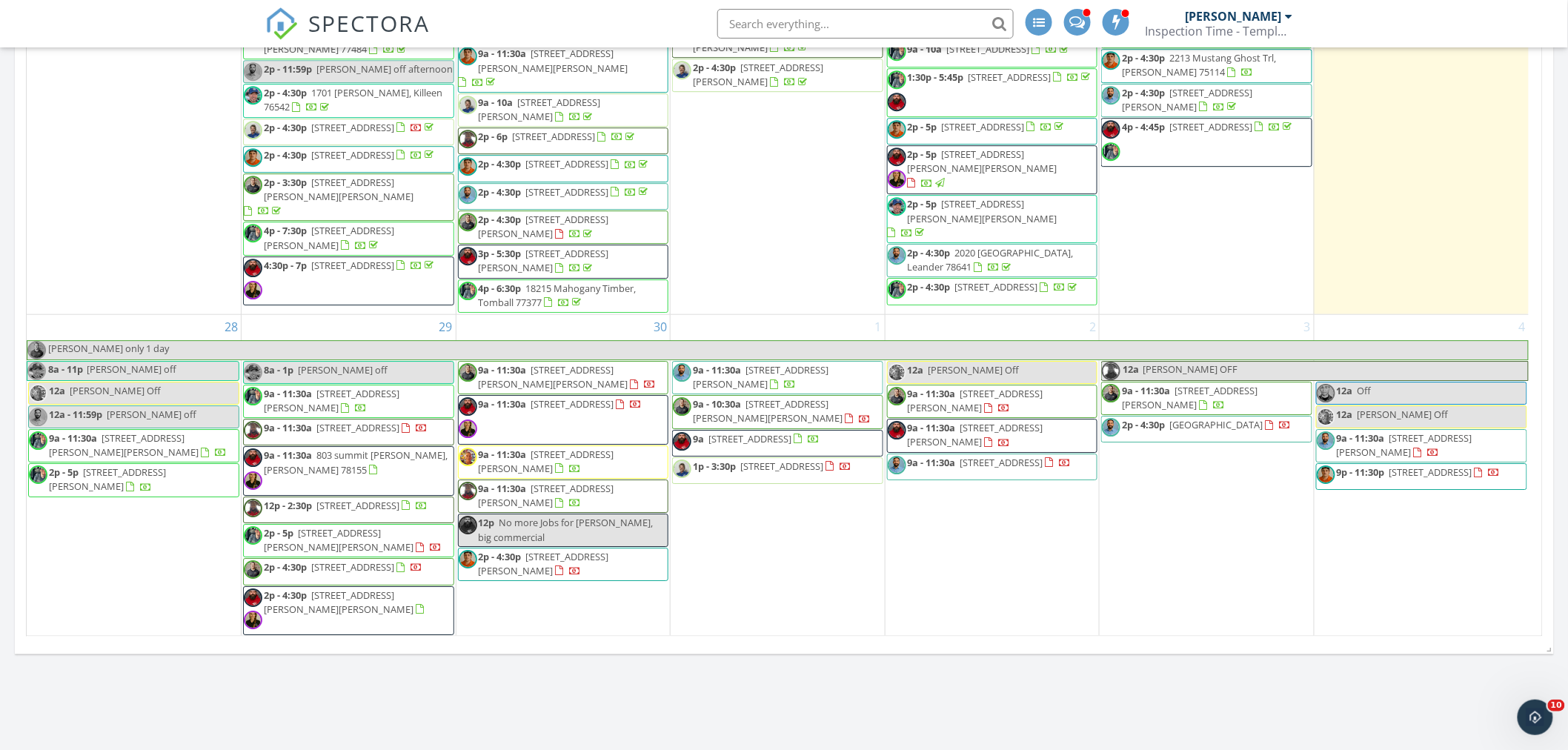
click at [372, 421] on span "6601 Vly Lk Ln, Fort Worth 76123" at bounding box center [357, 428] width 83 height 13
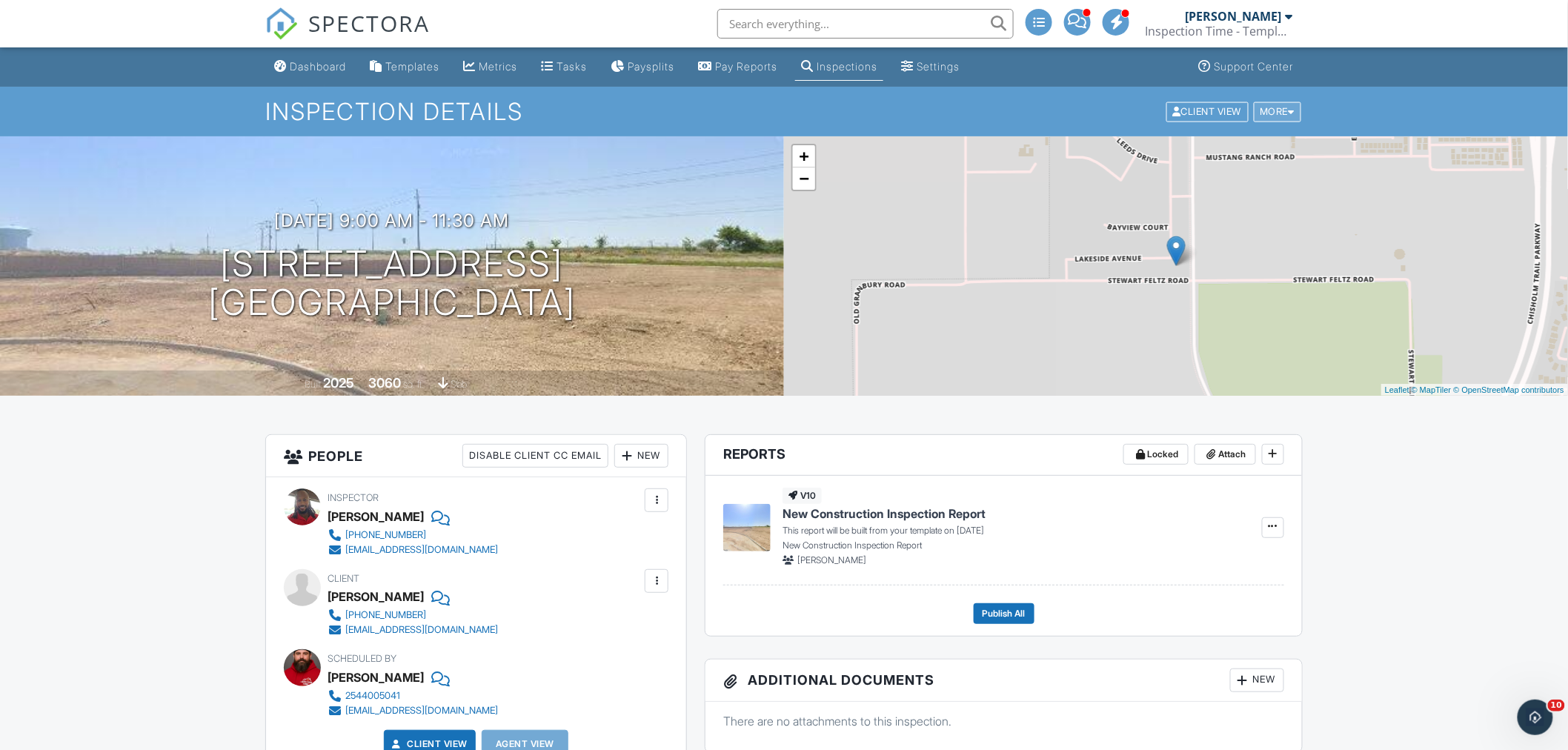
click at [1287, 106] on div "More" at bounding box center [1278, 111] width 49 height 20
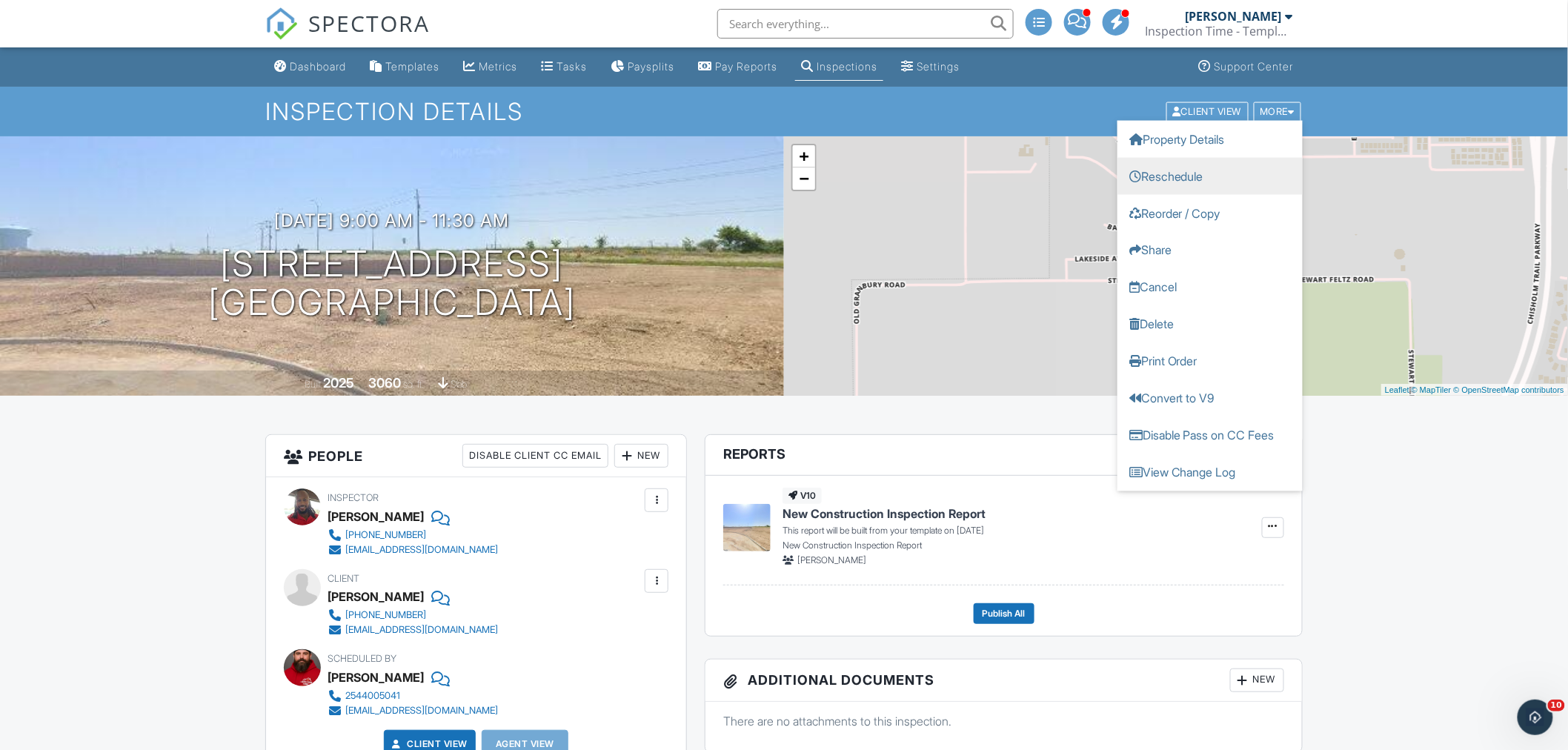
click at [1190, 168] on link "Reschedule" at bounding box center [1211, 176] width 185 height 37
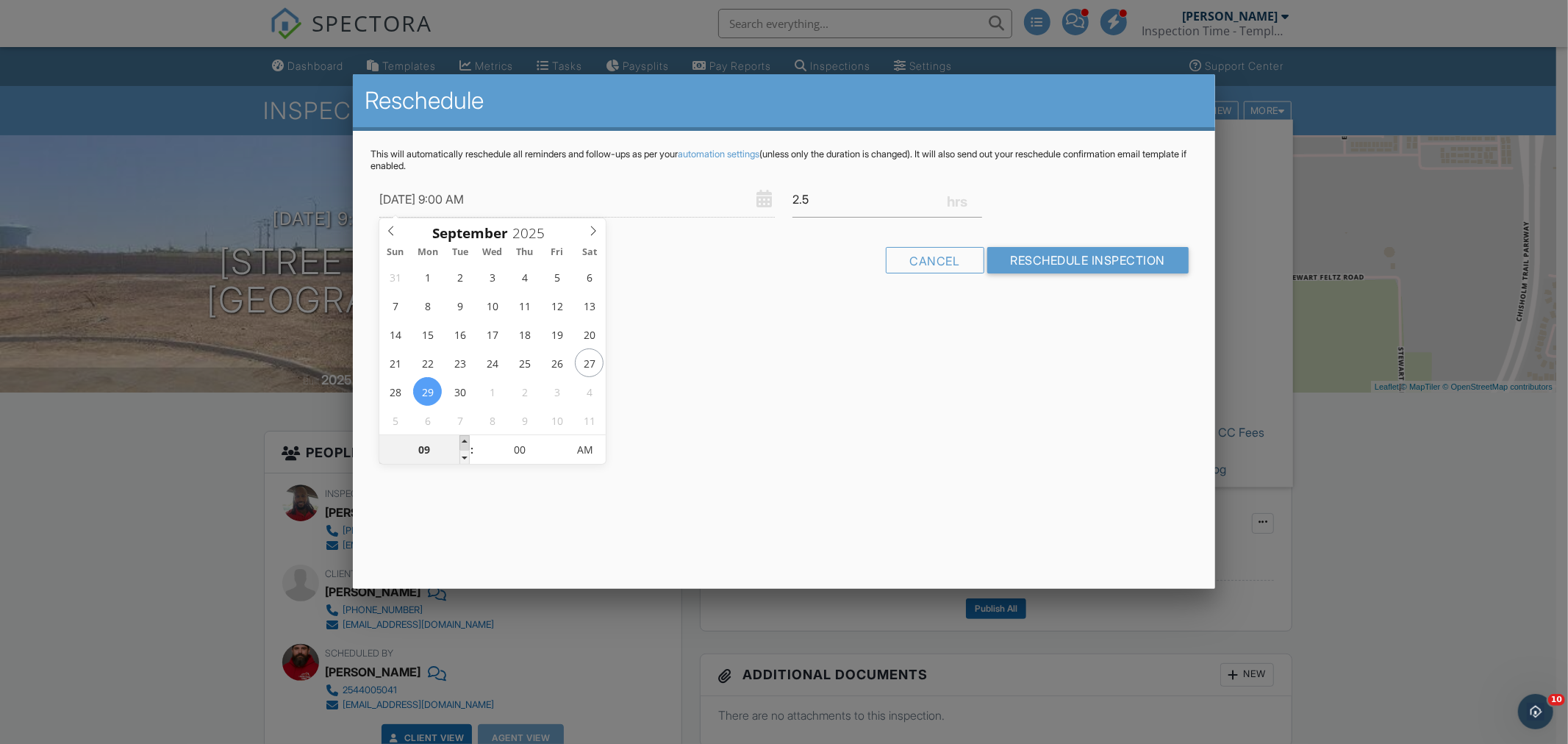
type input "09/29/2025 10:00 AM"
type input "10"
click at [463, 441] on span at bounding box center [465, 443] width 10 height 15
type input "09/29/2025 11:00 AM"
type input "11"
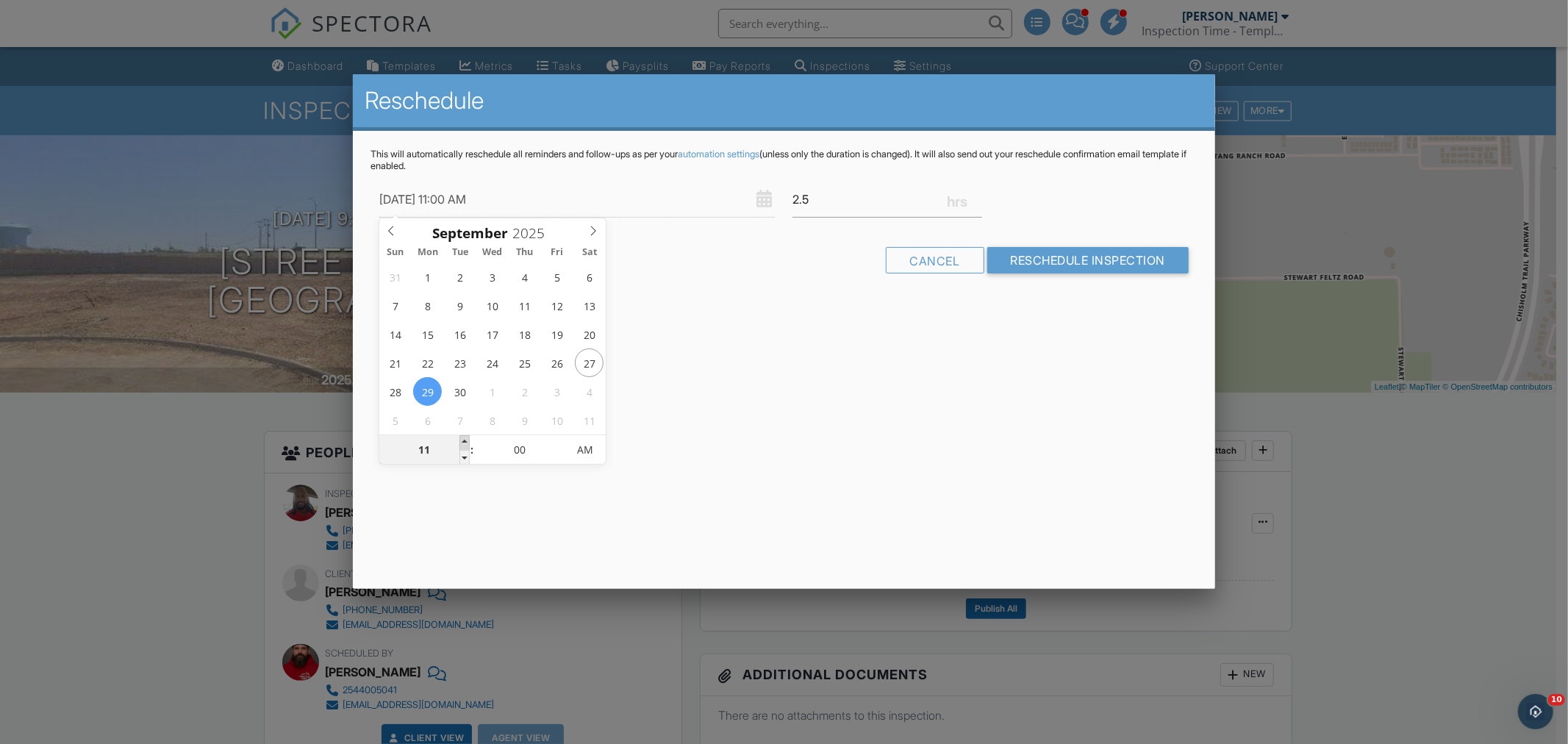
click at [463, 441] on span at bounding box center [465, 443] width 10 height 15
type input "[DATE] 12:00 PM"
type input "12"
click at [463, 441] on span at bounding box center [465, 443] width 10 height 15
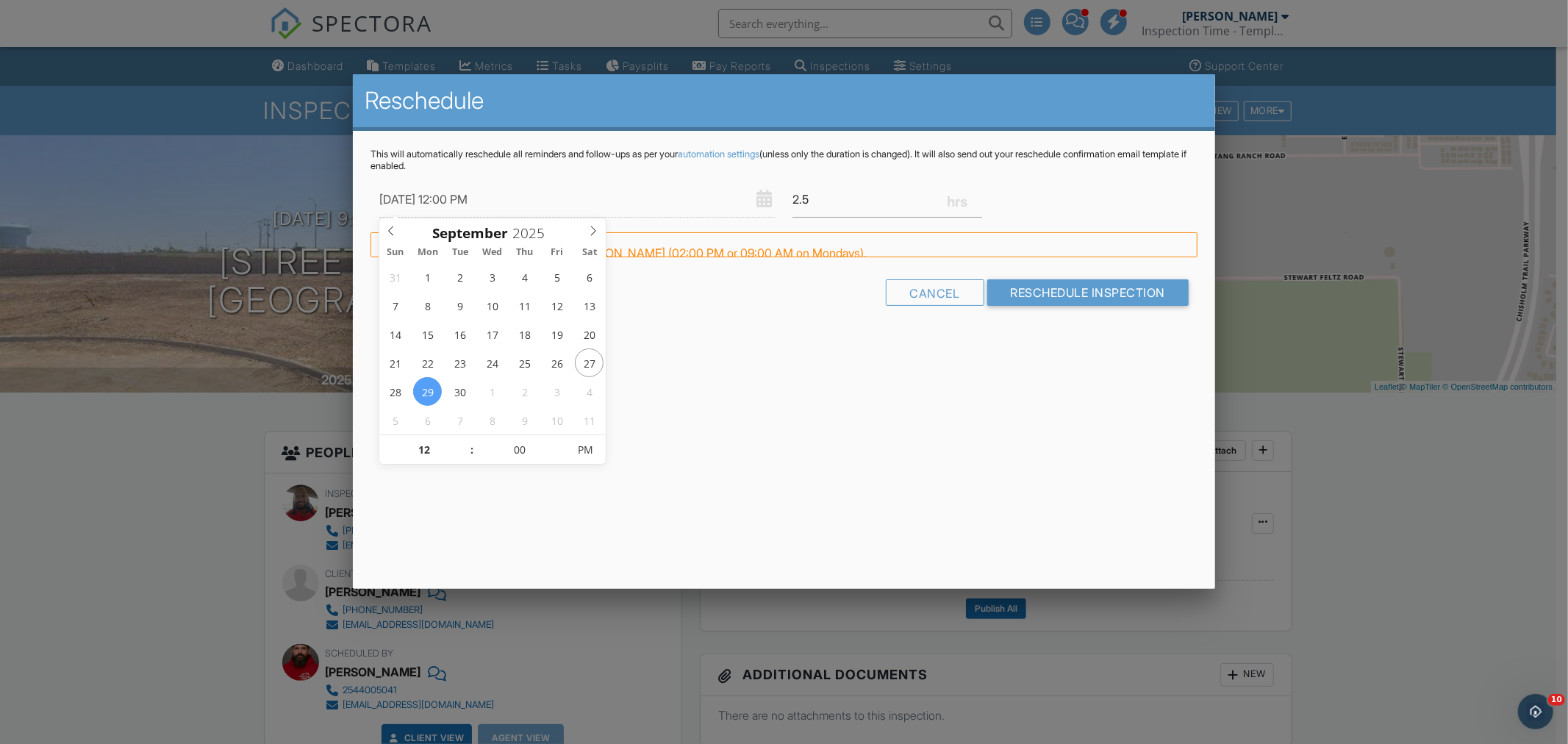
click at [828, 317] on div "Cancel Reschedule Inspection" at bounding box center [784, 298] width 827 height 38
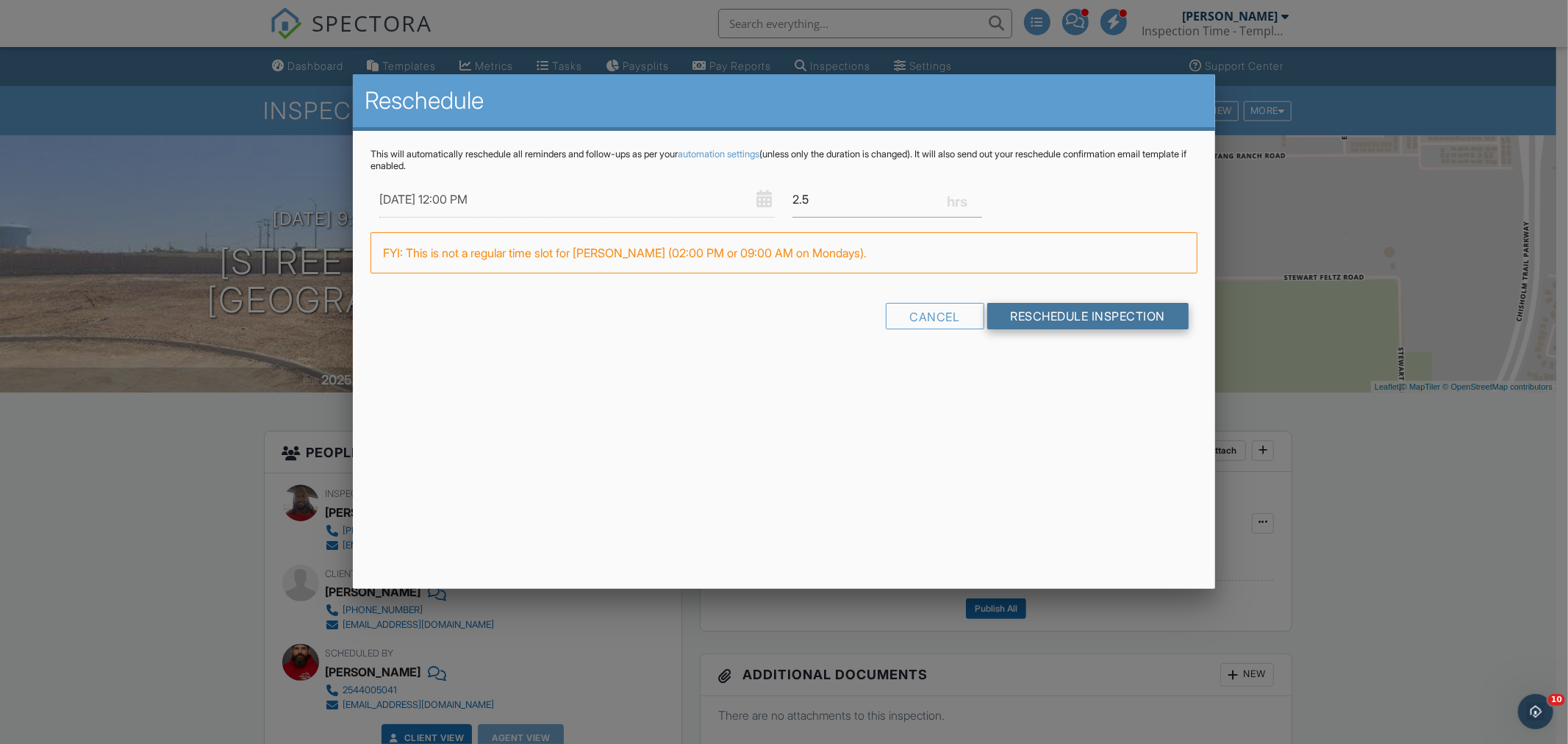
click at [1106, 309] on input "Reschedule Inspection" at bounding box center [1088, 316] width 202 height 27
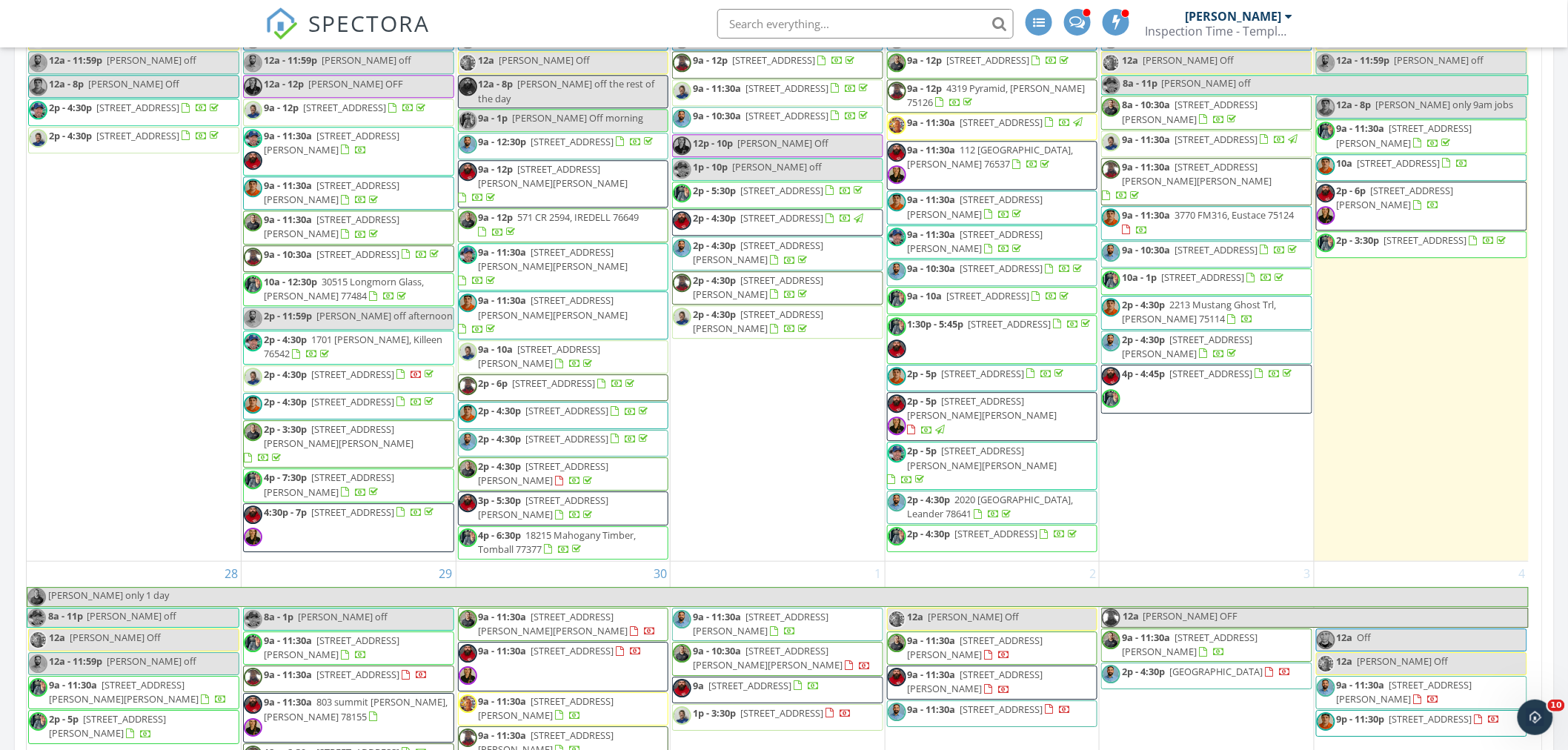
scroll to position [2881, 0]
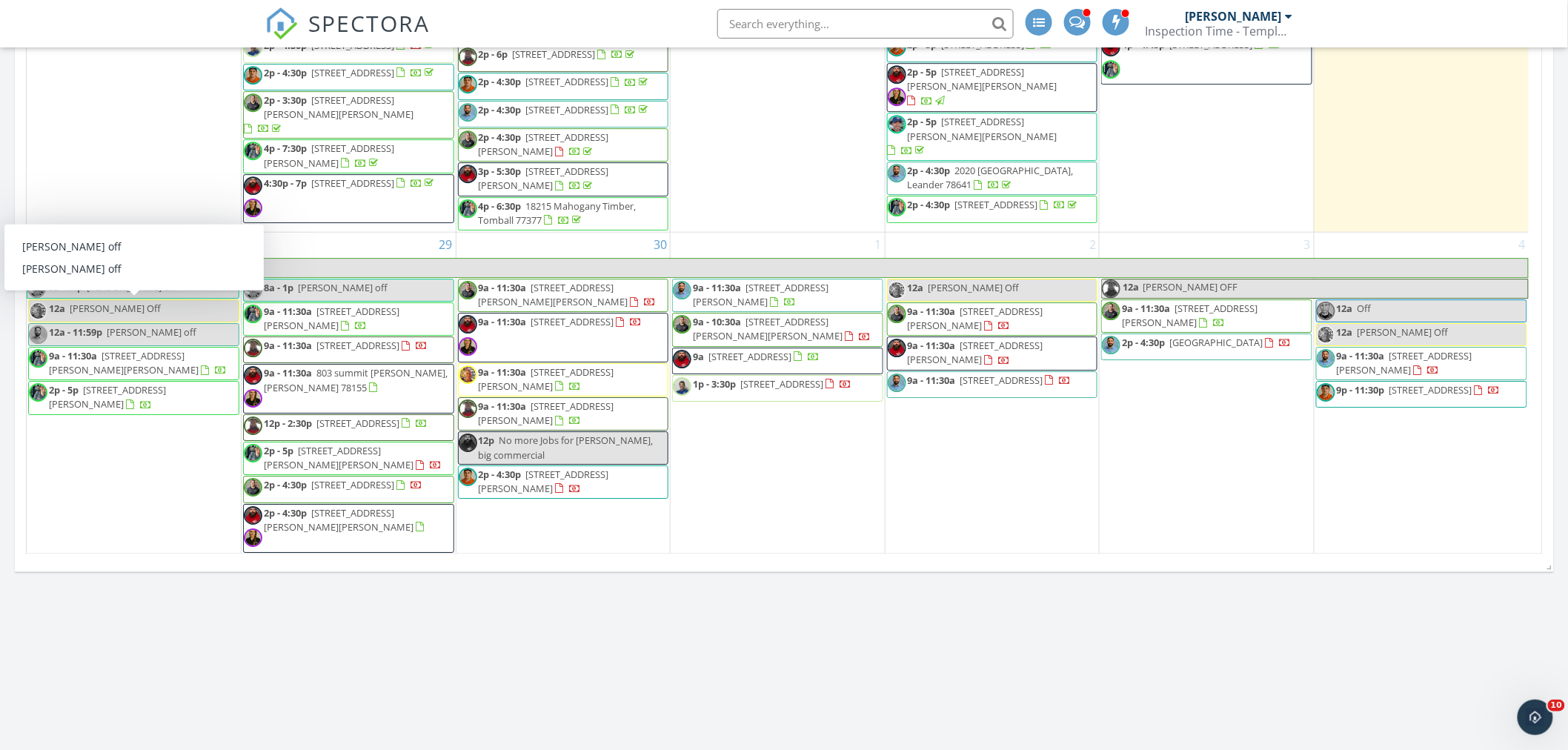
drag, startPoint x: 381, startPoint y: 431, endPoint x: 400, endPoint y: 415, distance: 24.8
click at [400, 416] on span "12p - 2:30p 2614 Huron Dr., Seagoville 75159" at bounding box center [336, 428] width 184 height 22
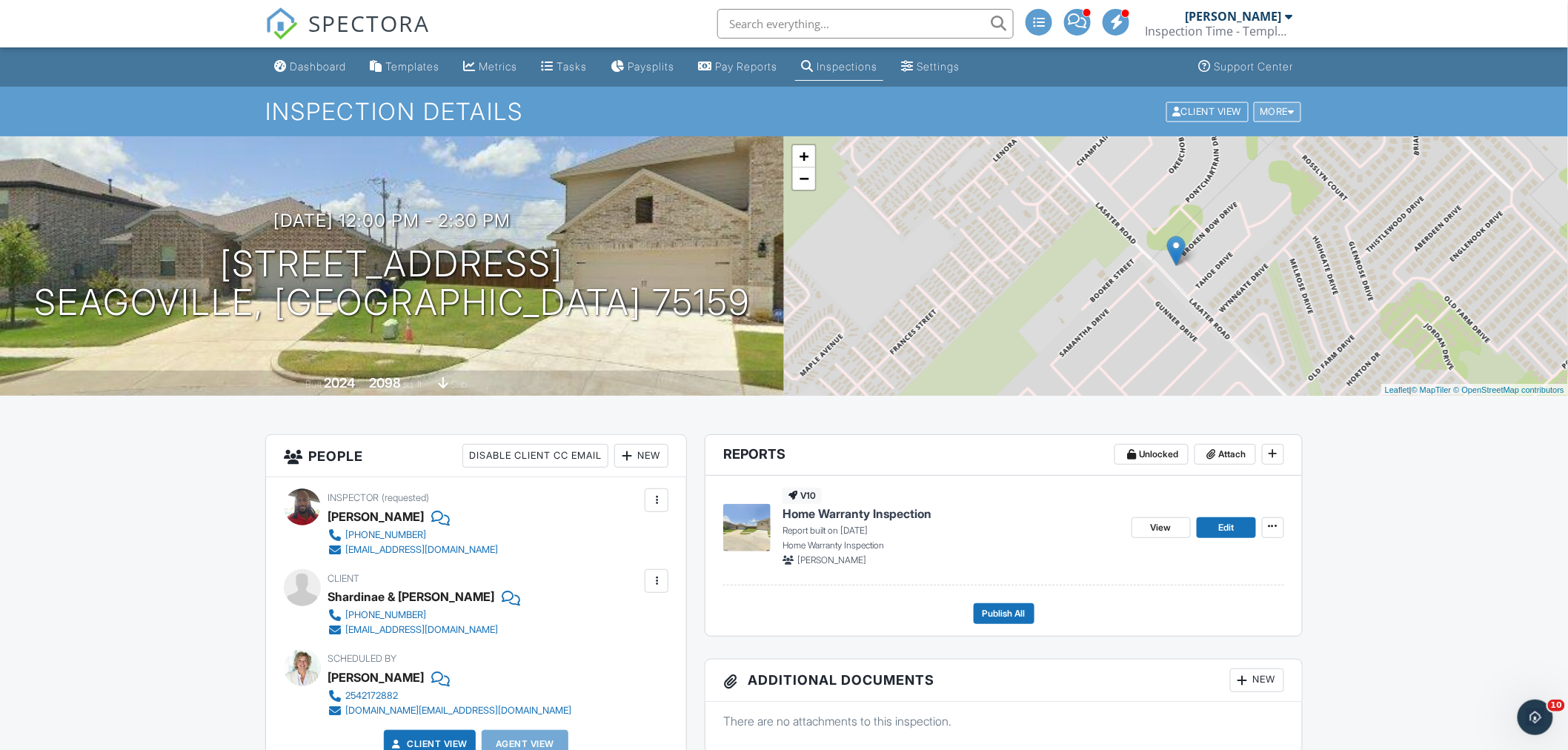
click at [1282, 113] on div "More" at bounding box center [1278, 111] width 49 height 20
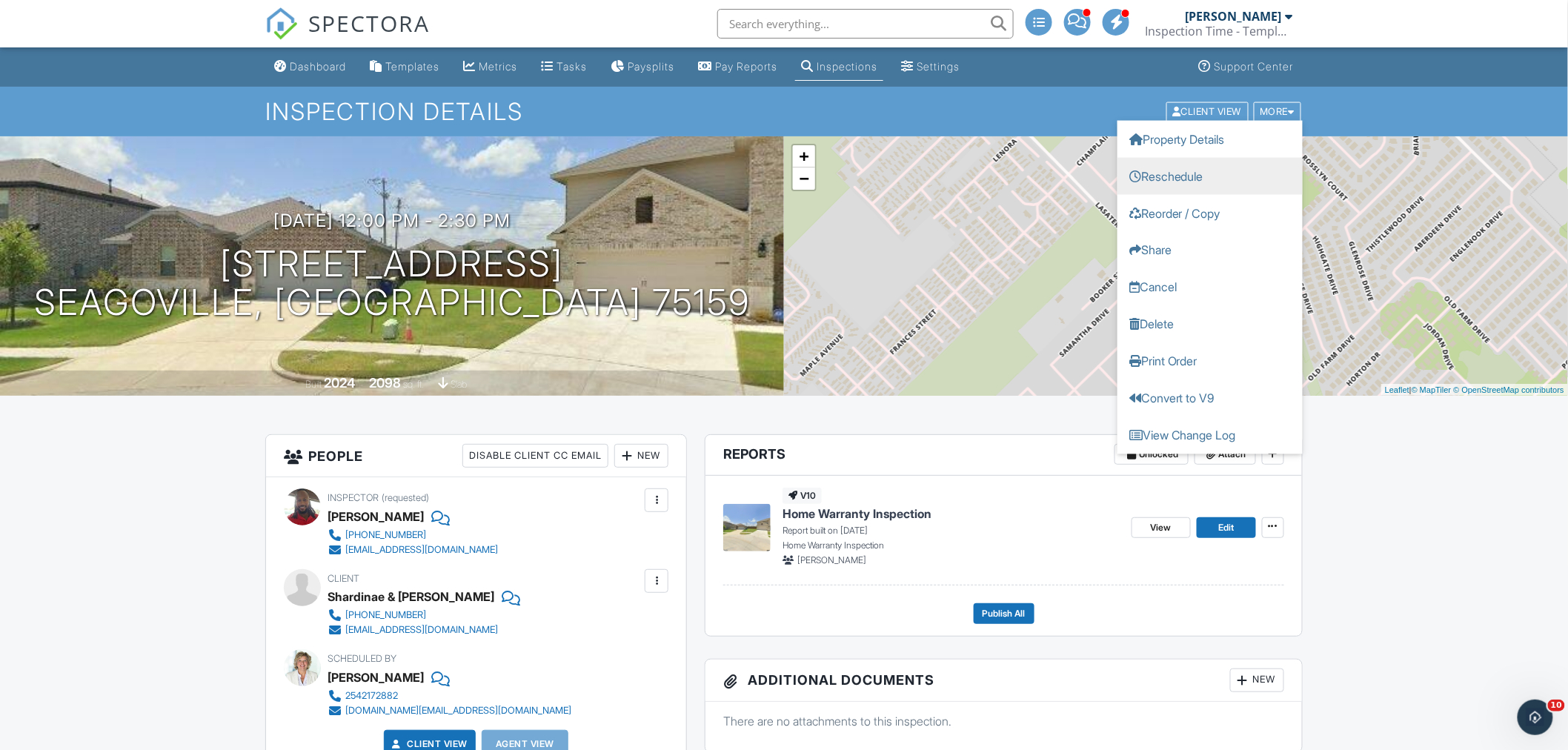
click at [1179, 173] on link "Reschedule" at bounding box center [1211, 176] width 185 height 37
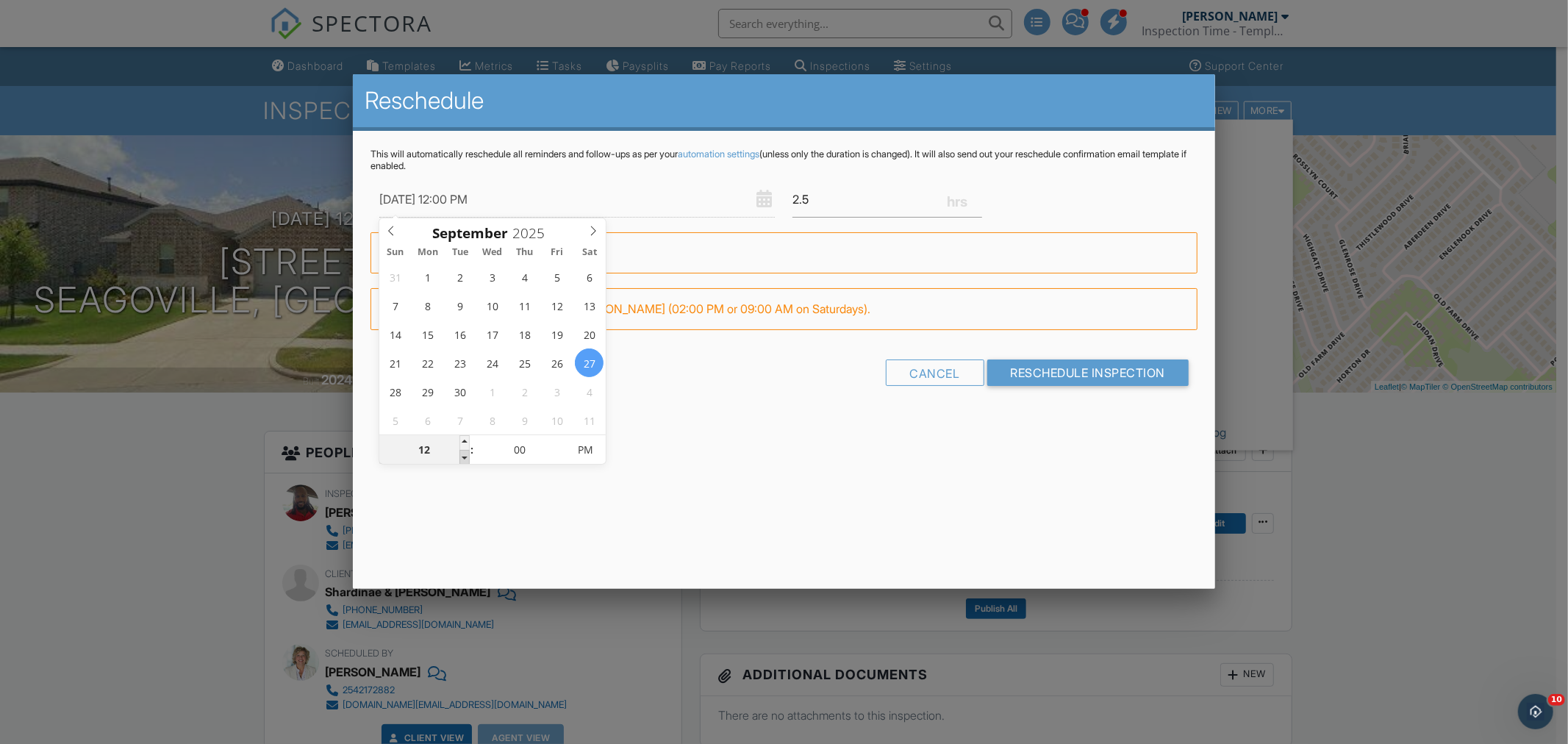
type input "09/27/2025 11:00 AM"
type input "11"
click at [466, 458] on span at bounding box center [465, 458] width 10 height 15
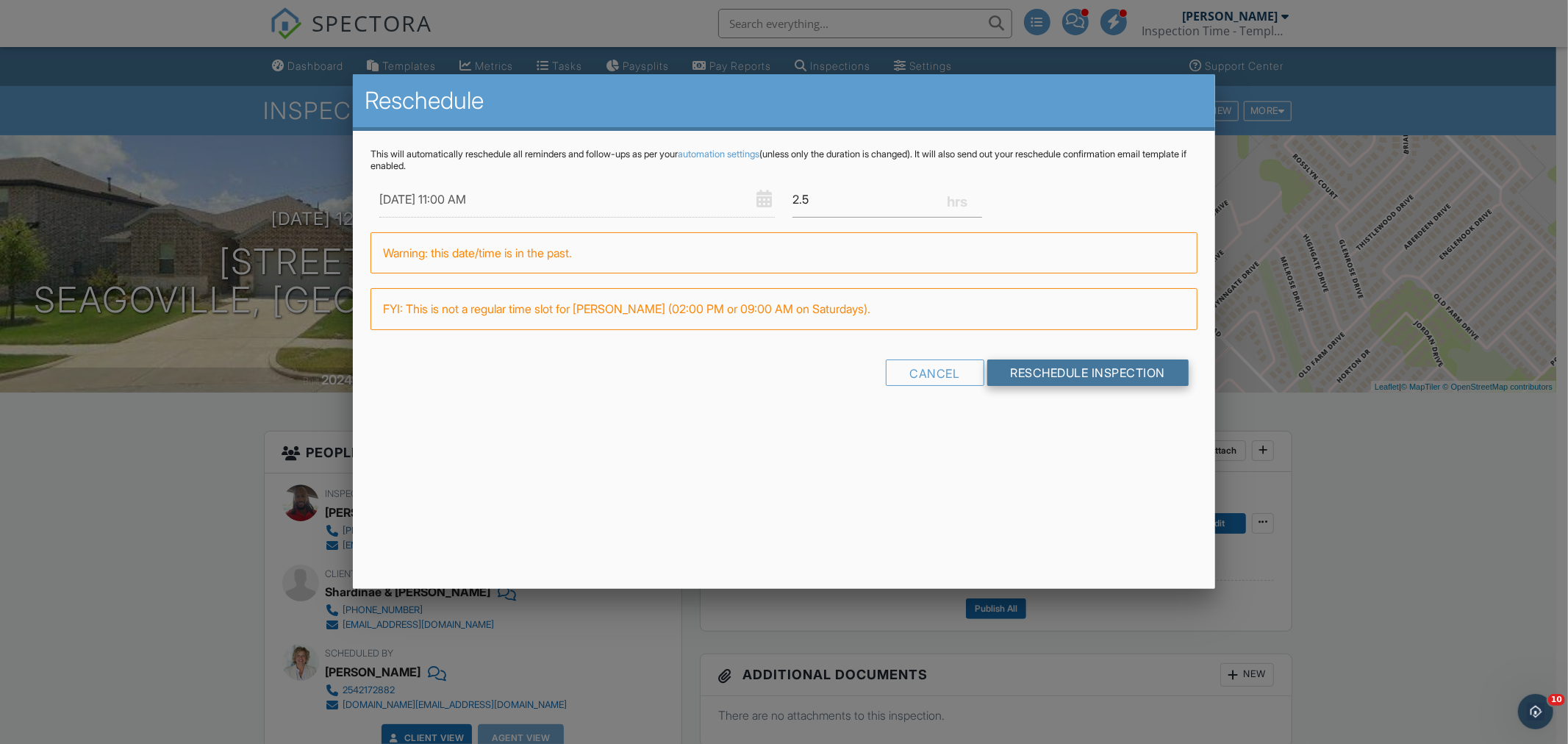
click at [1036, 372] on input "Reschedule Inspection" at bounding box center [1088, 373] width 202 height 27
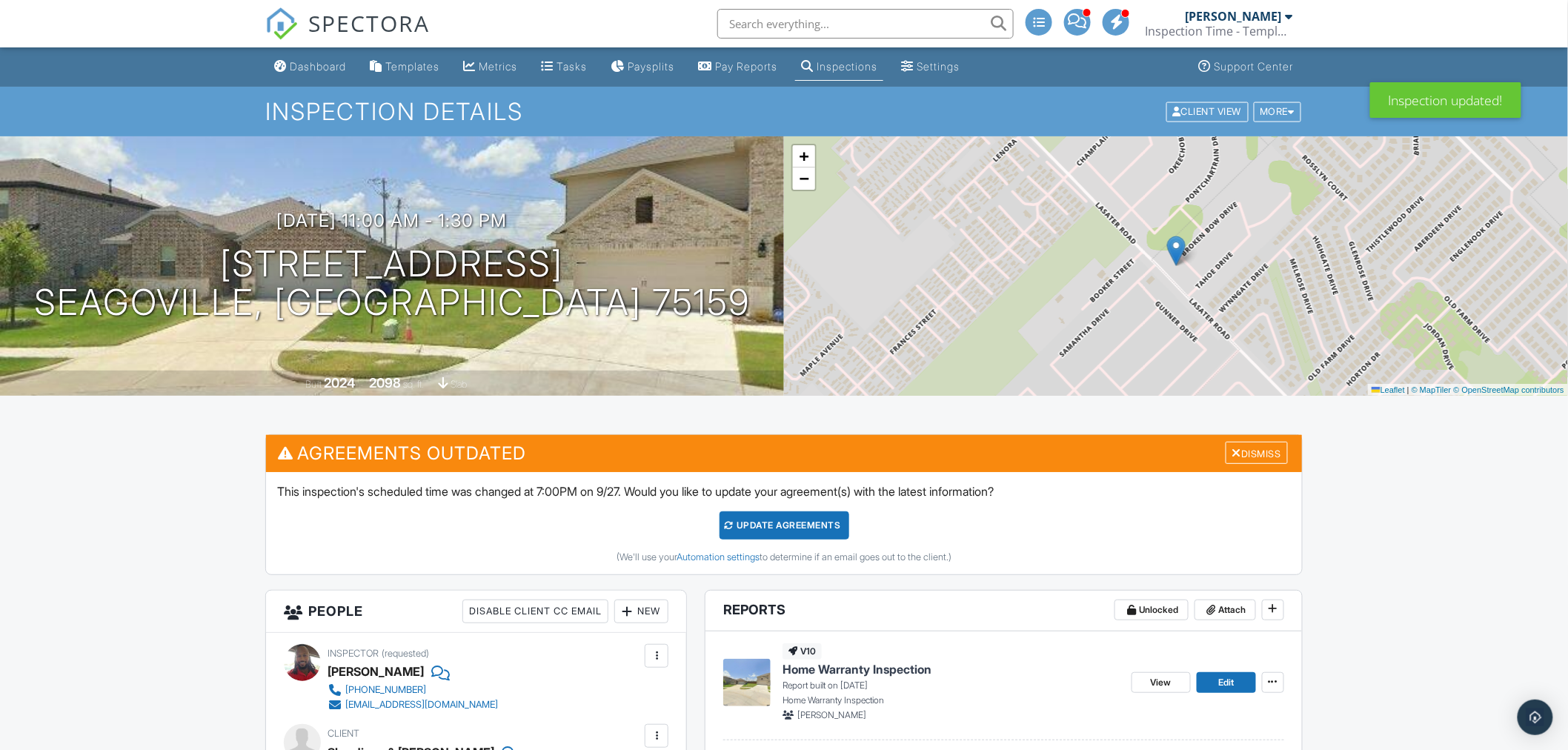
click at [810, 522] on div "Update Agreements" at bounding box center [784, 525] width 130 height 28
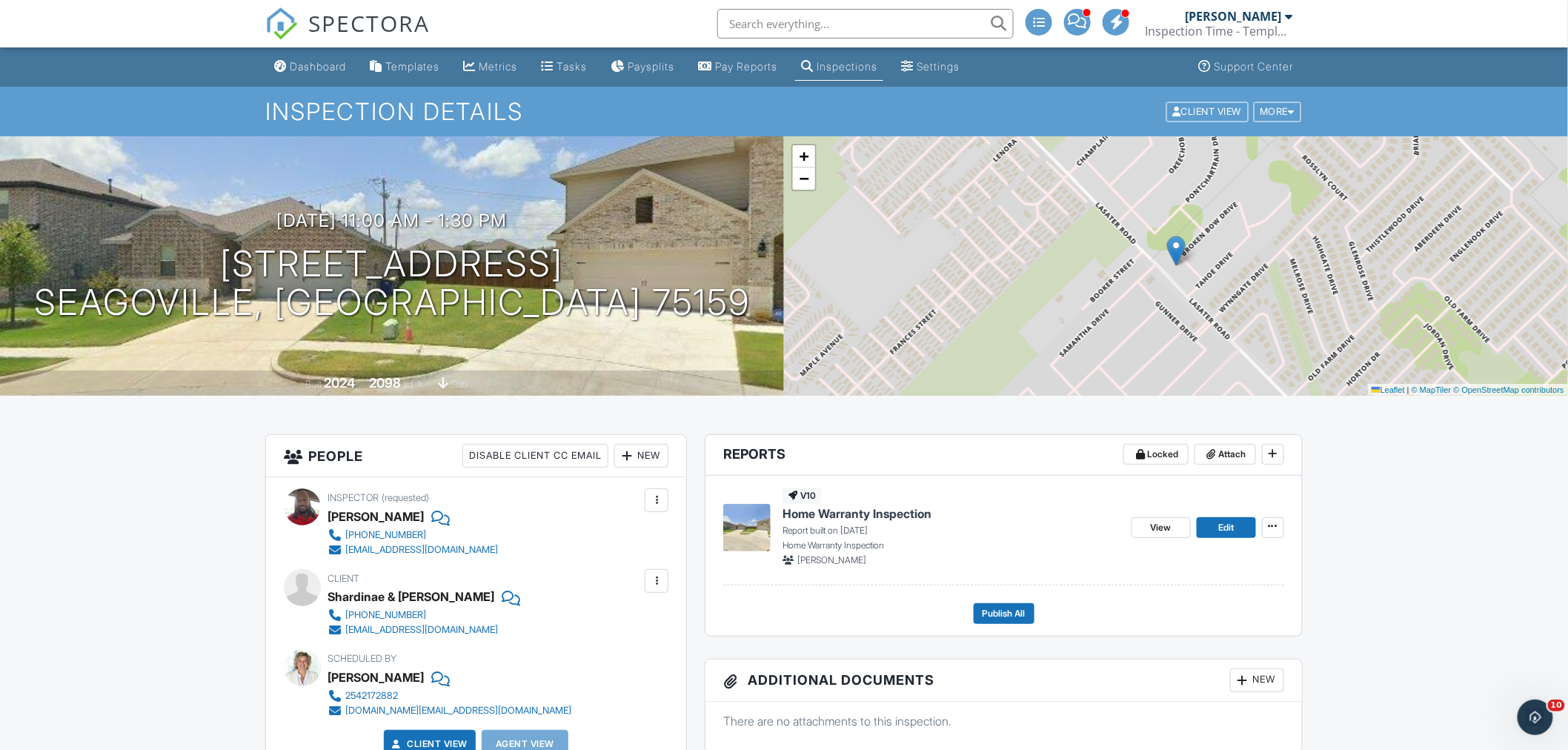
scroll to position [411, 0]
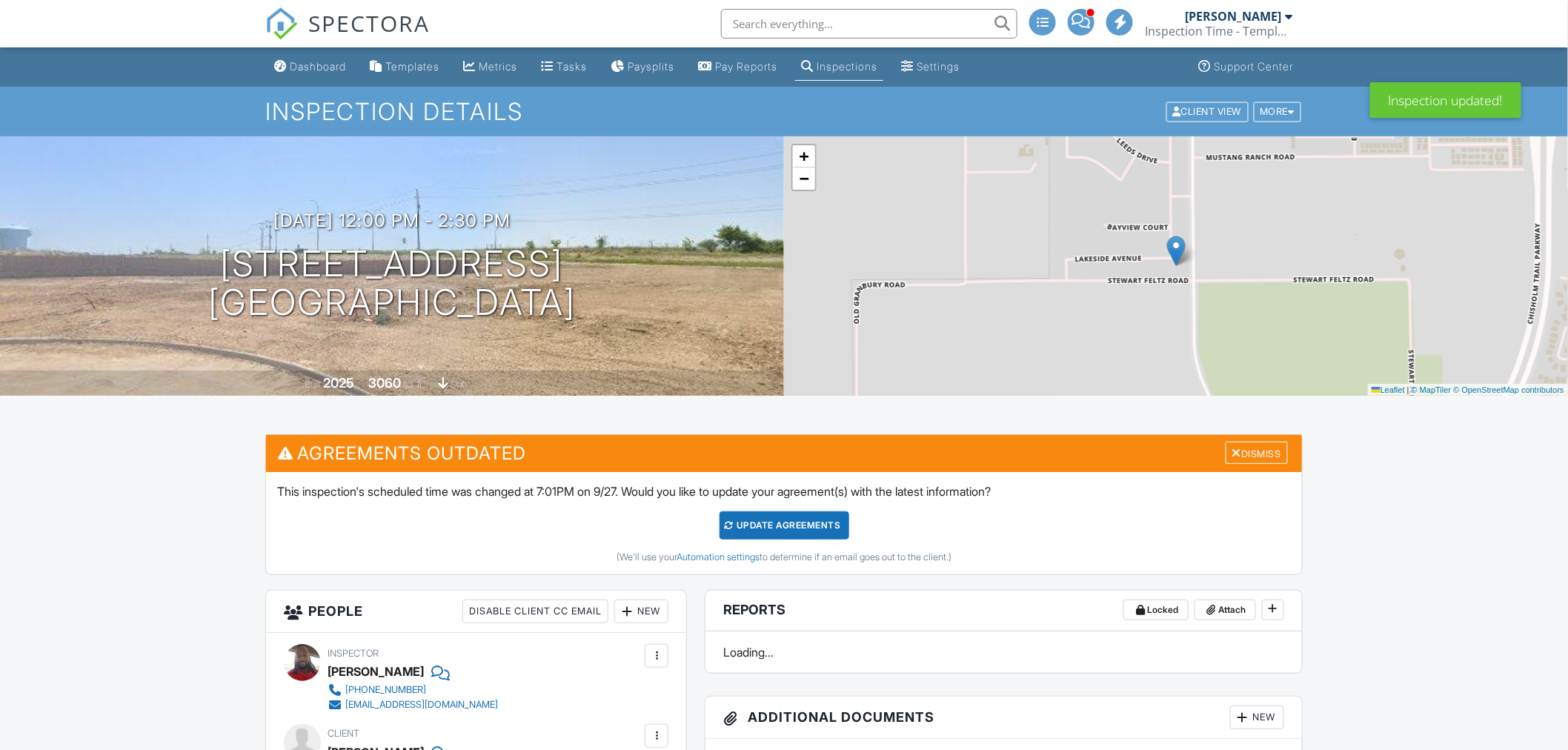
click at [784, 521] on div "Update Agreements" at bounding box center [784, 525] width 130 height 28
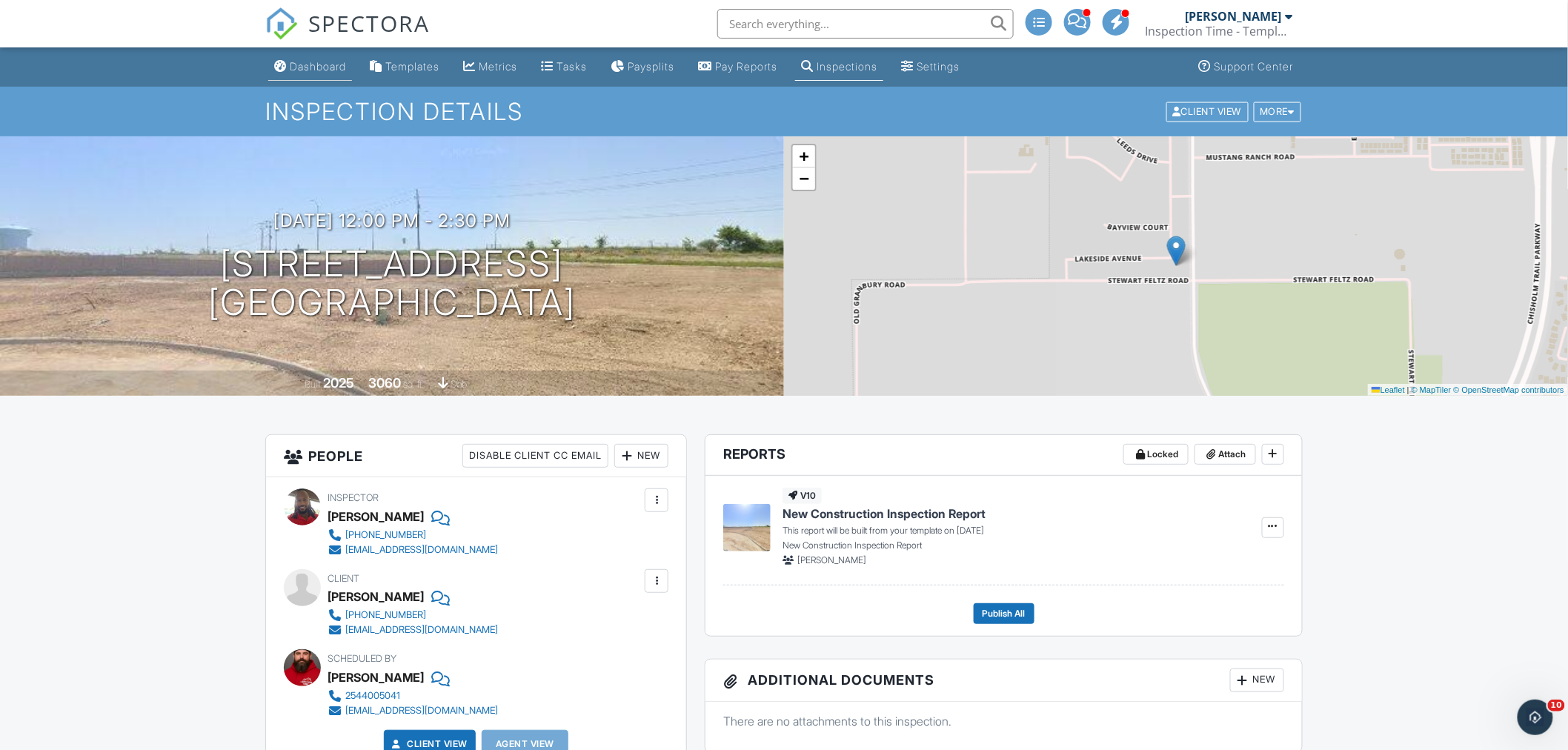
click at [317, 69] on div "Dashboard" at bounding box center [317, 66] width 56 height 13
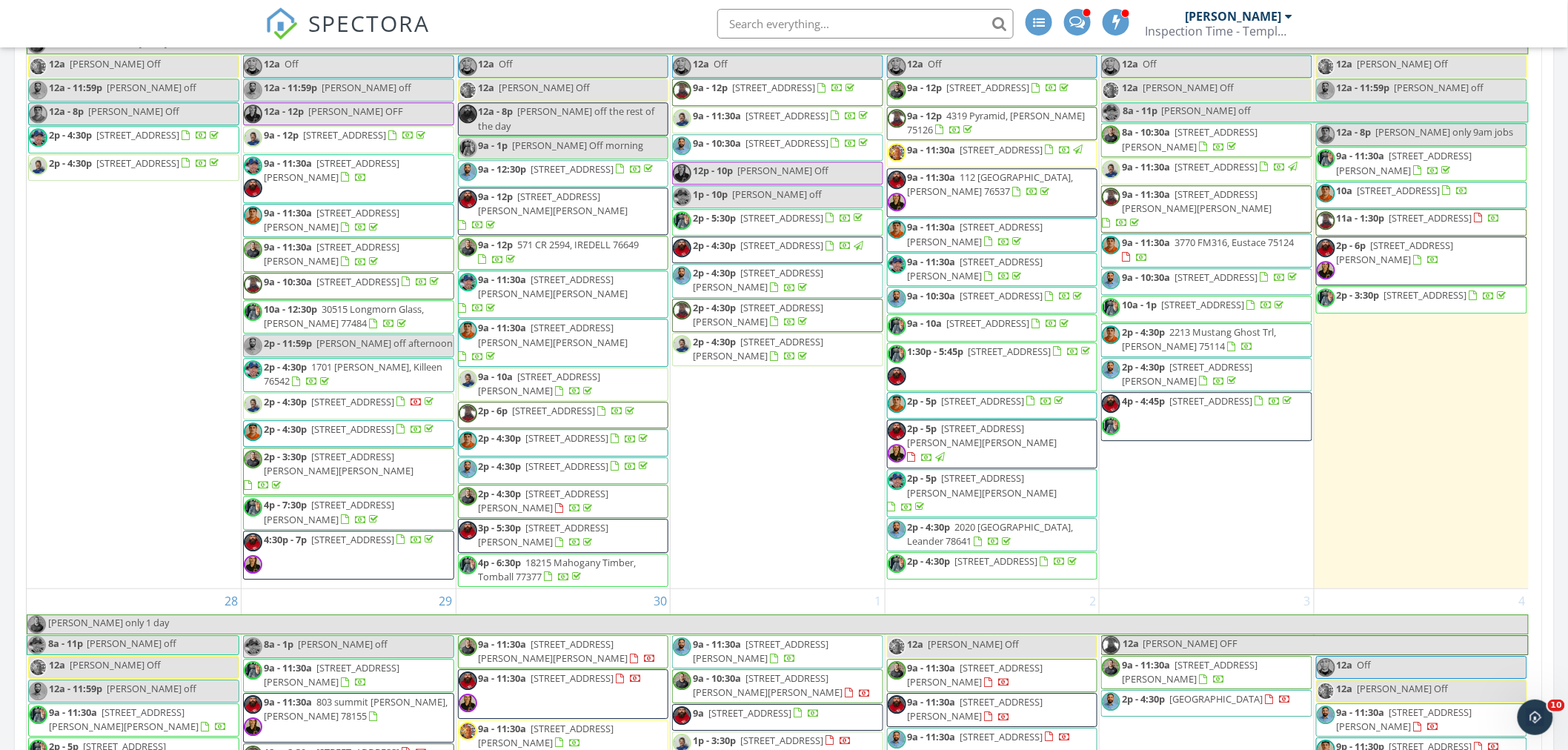
scroll to position [2881, 0]
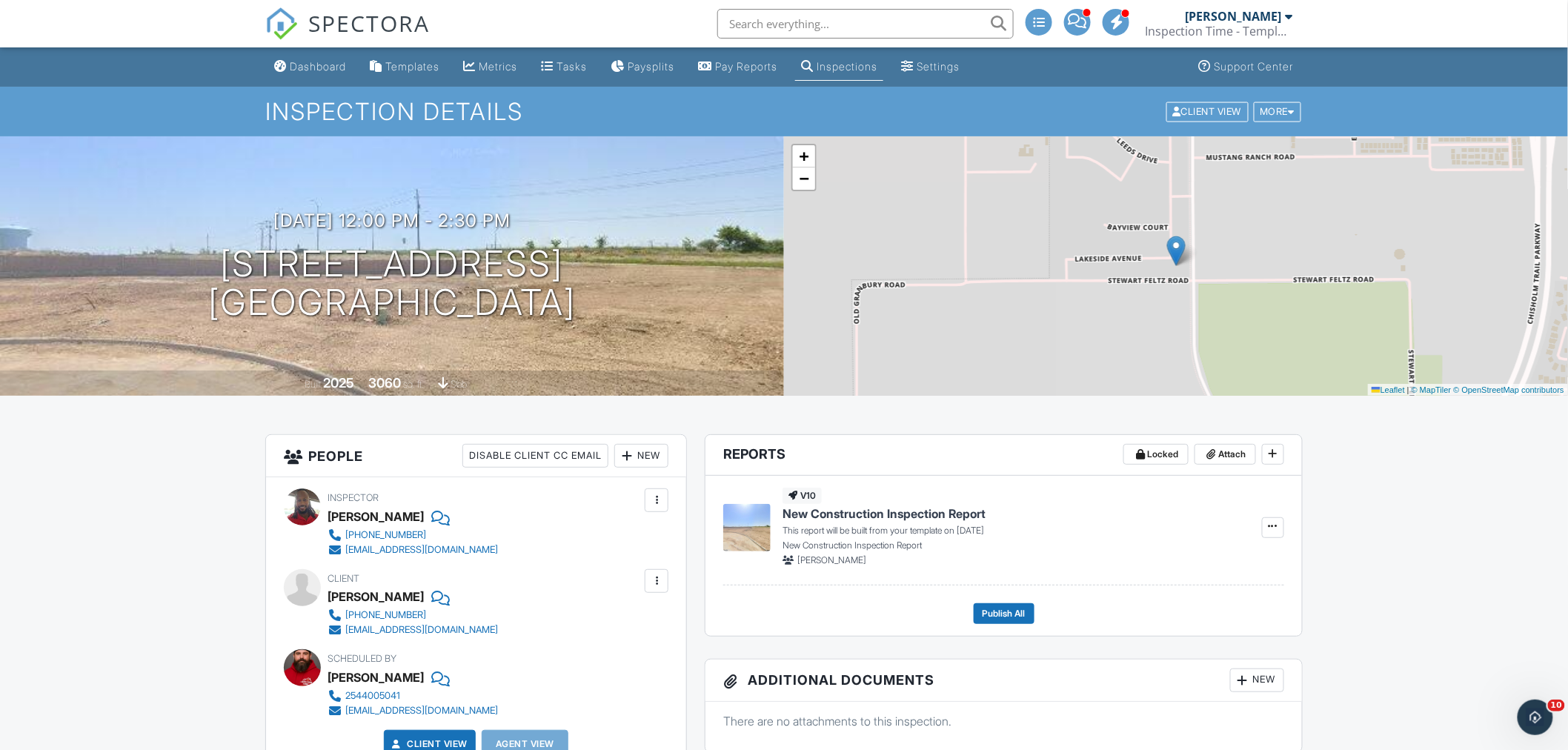
scroll to position [411, 0]
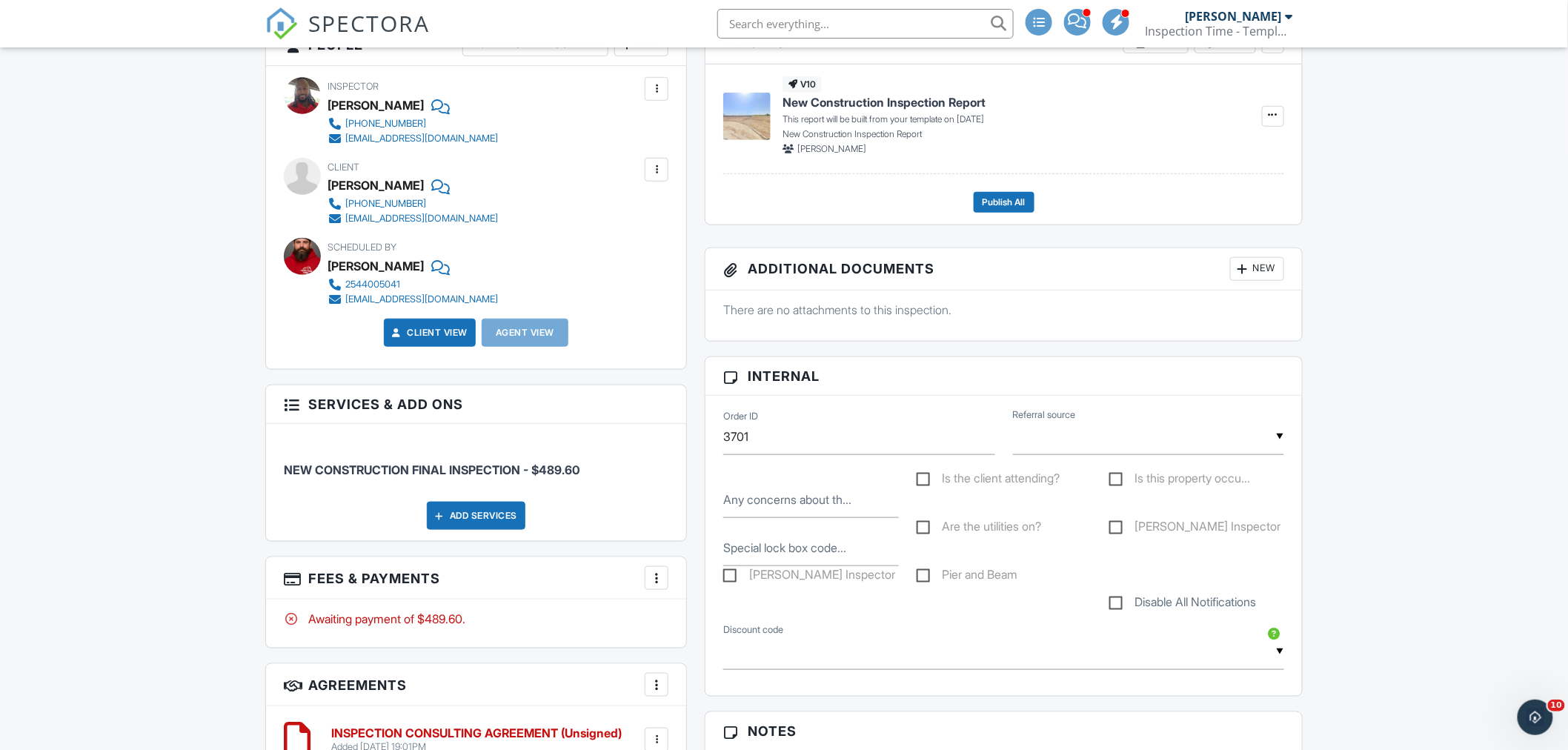
click at [1075, 437] on input "text" at bounding box center [1149, 437] width 271 height 37
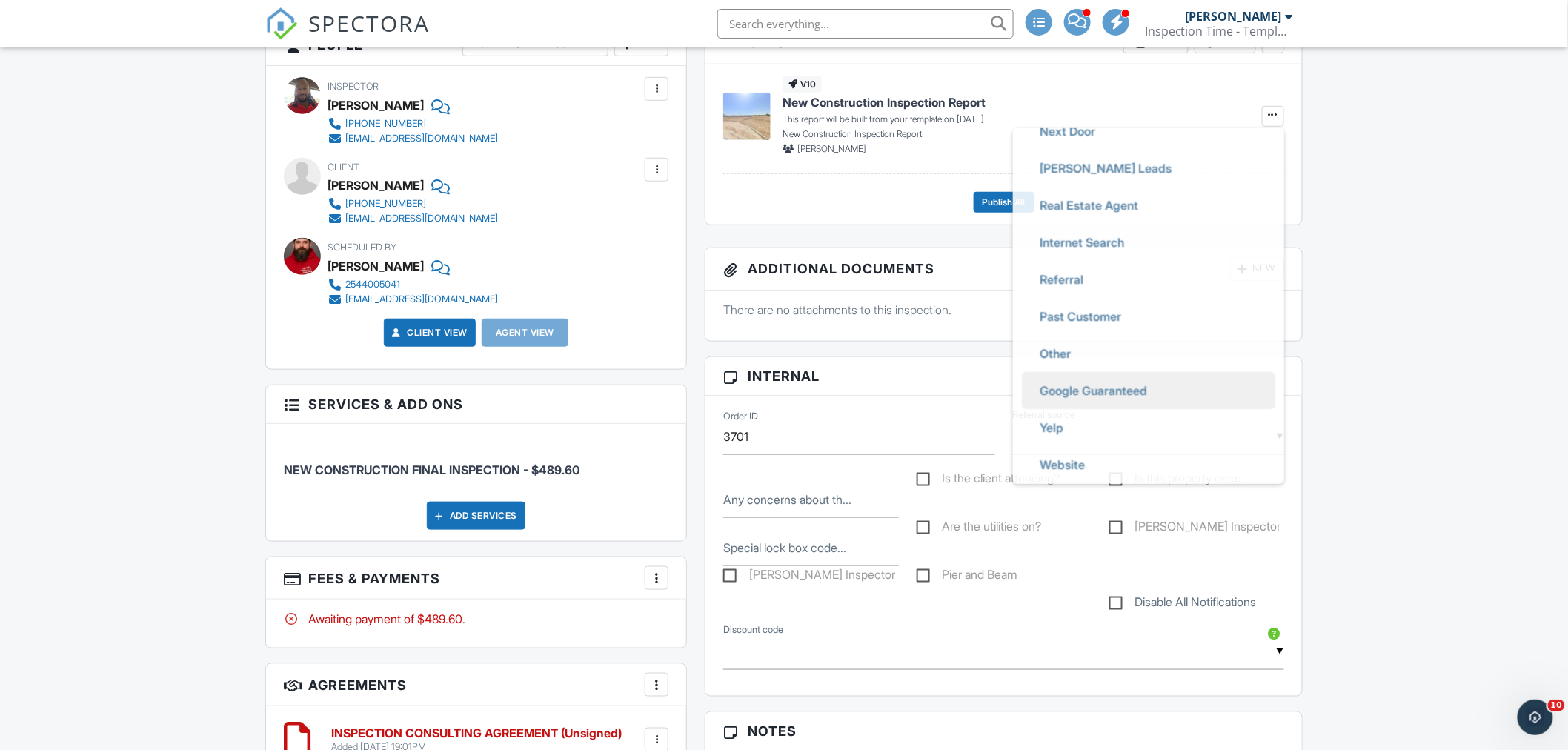
click at [1075, 394] on span "Google Guaranteed" at bounding box center [1093, 391] width 131 height 37
type input "Google Guaranteed"
